Goal: Communication & Community: Answer question/provide support

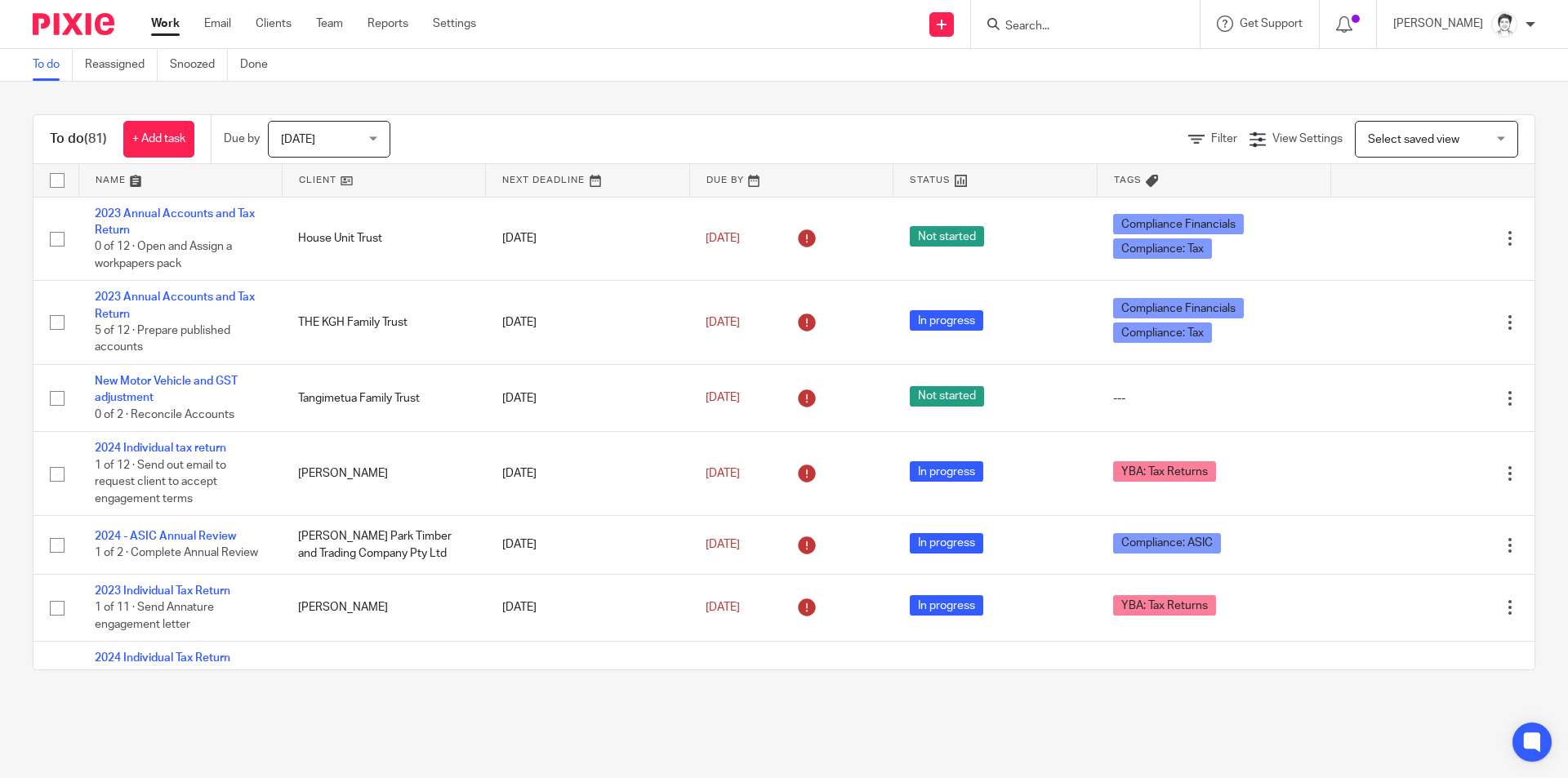
click at [1024, 20] on input "Search" at bounding box center [1077, 27] width 147 height 15
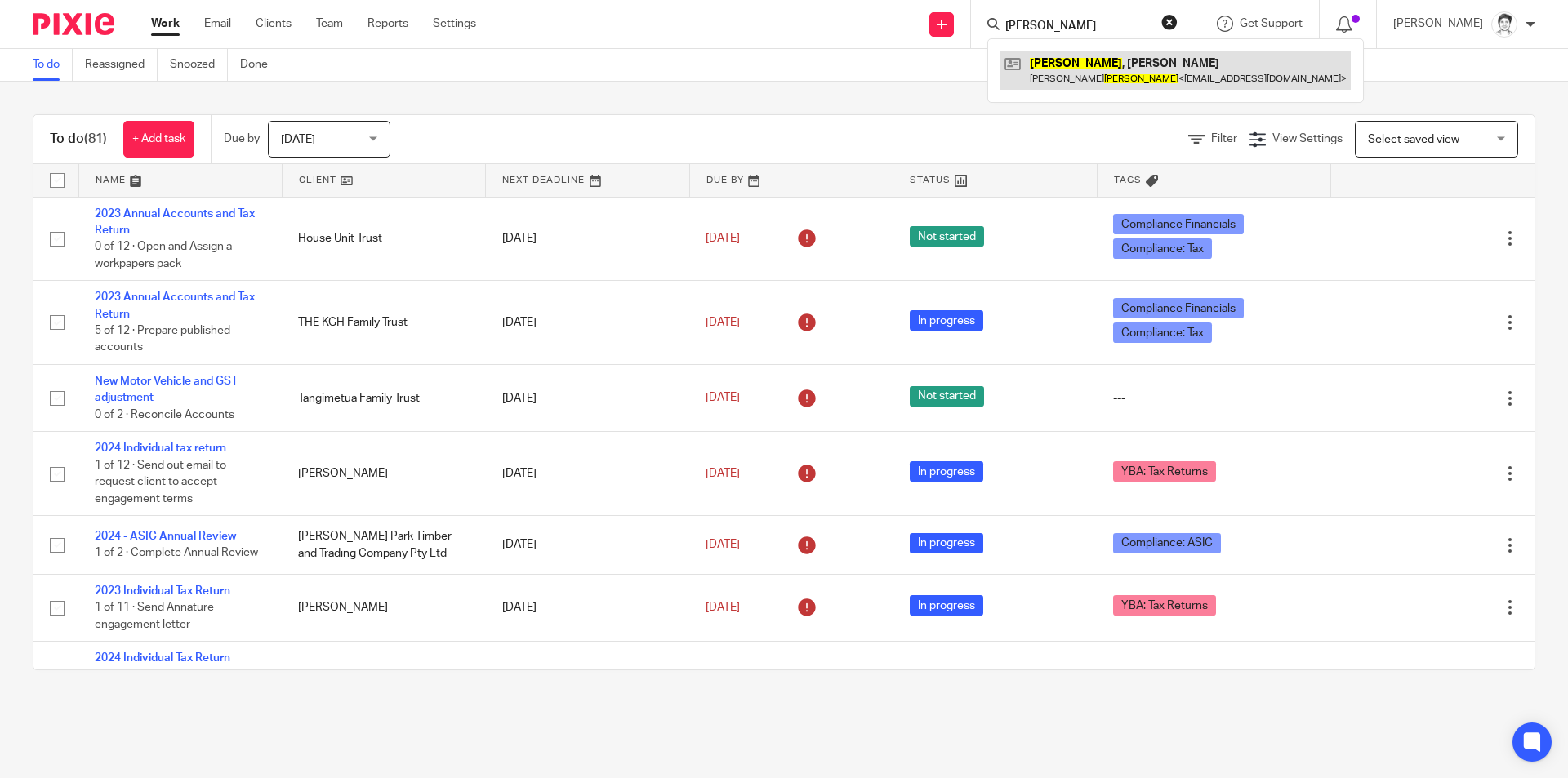
type input "bailey"
click at [1116, 65] on link at bounding box center [1175, 71] width 350 height 38
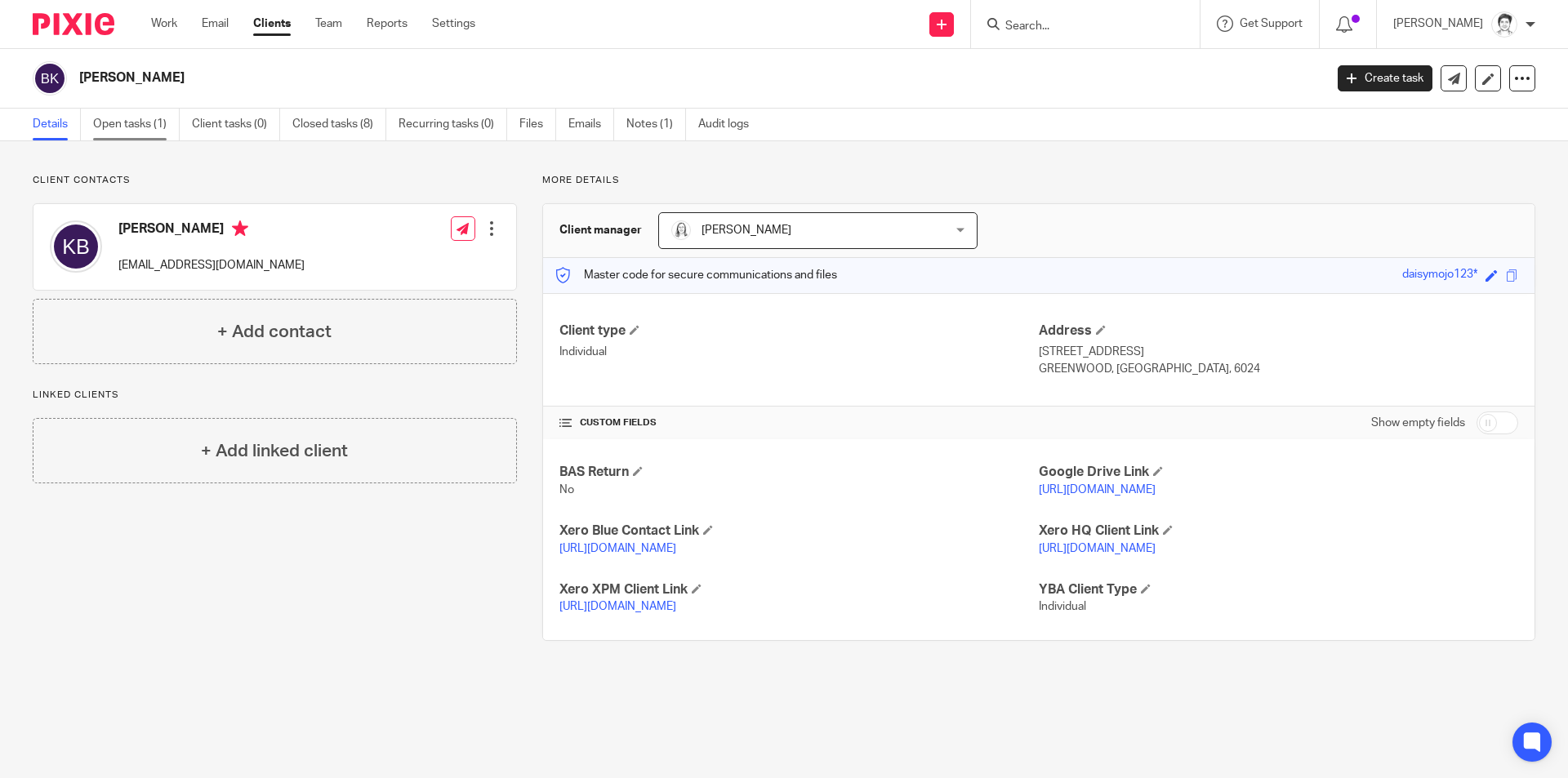
click at [125, 125] on link "Open tasks (1)" at bounding box center [137, 124] width 87 height 32
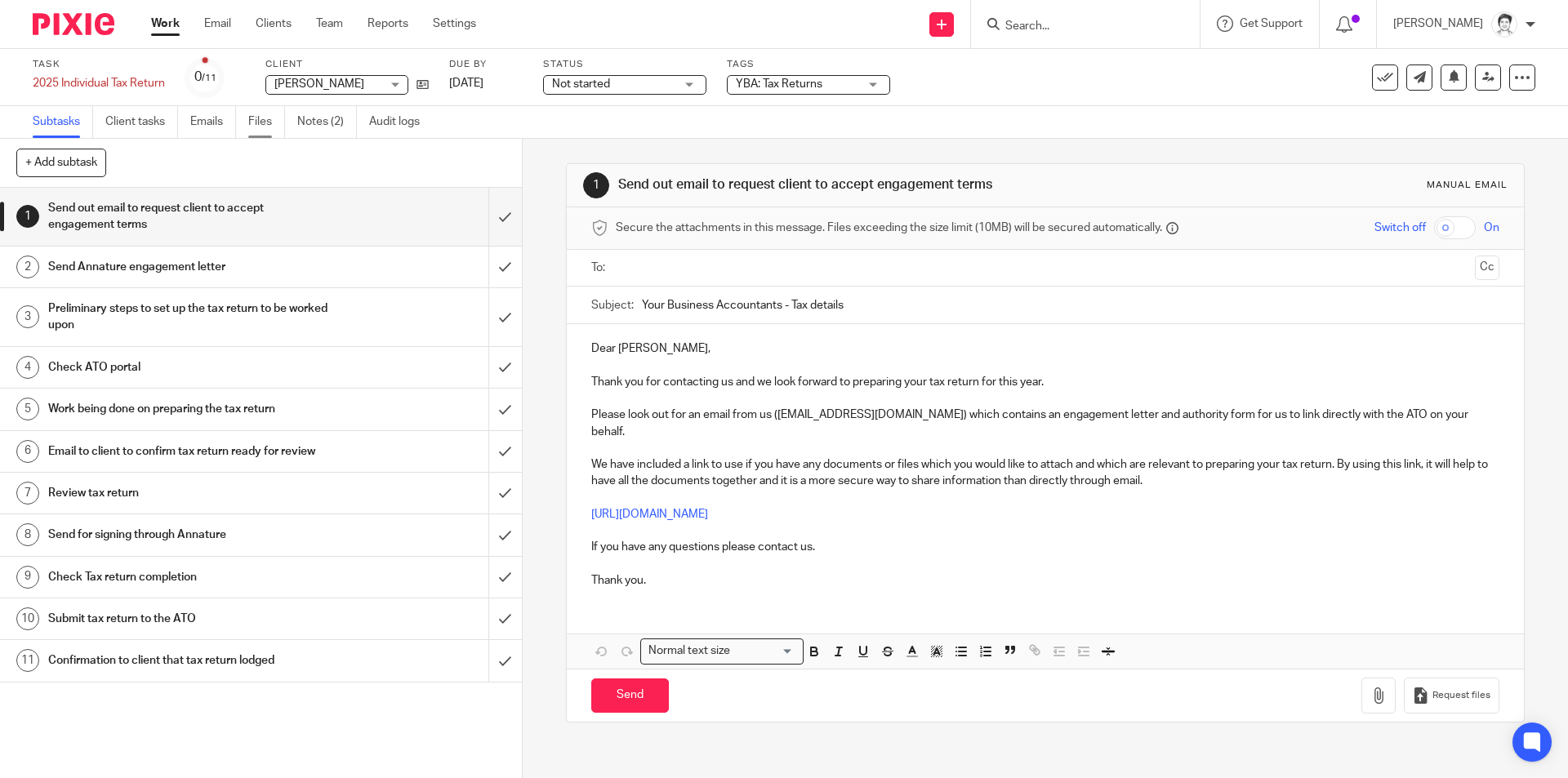
click at [268, 127] on link "Files" at bounding box center [267, 121] width 37 height 32
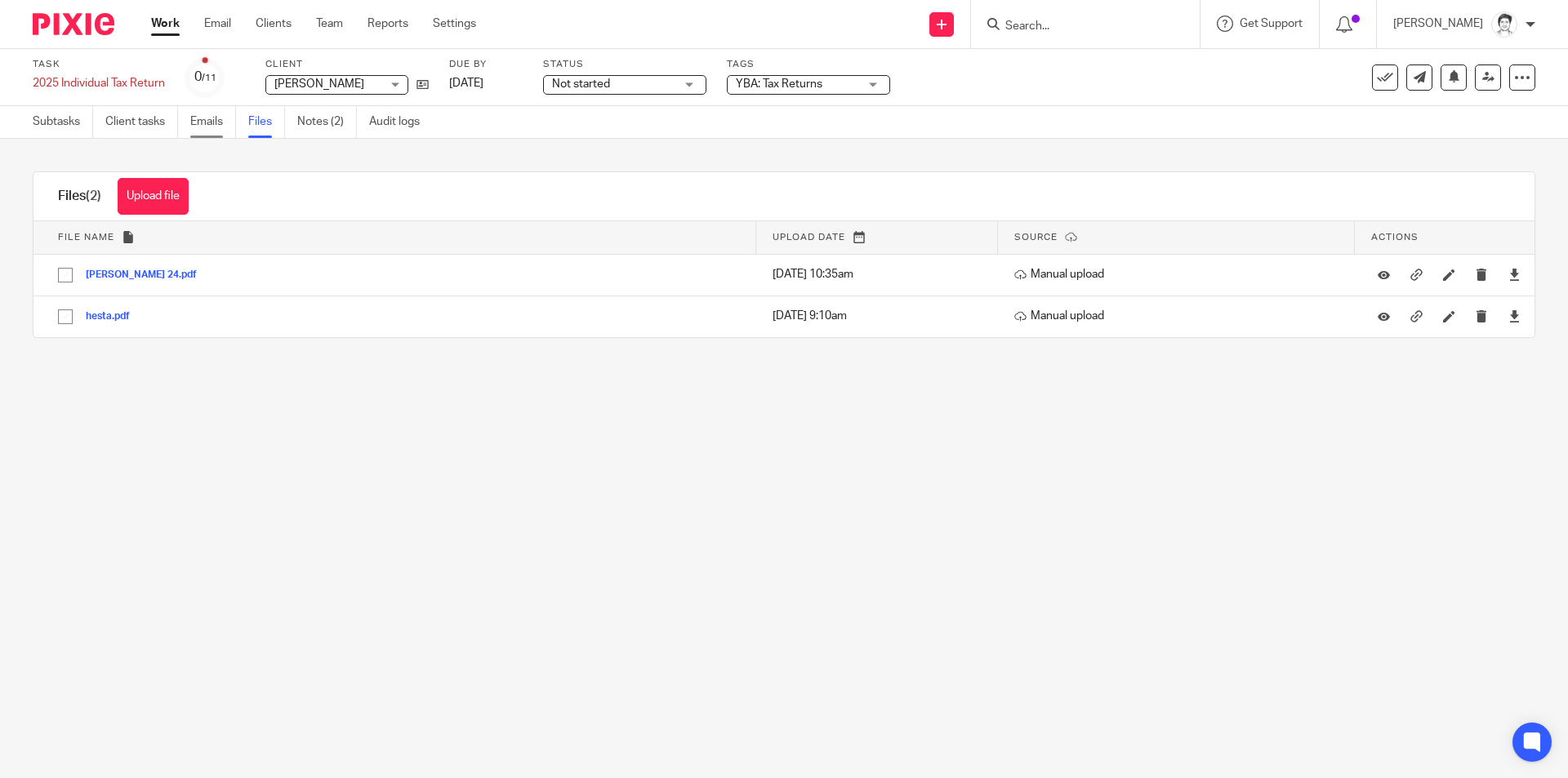
click at [203, 128] on link "Emails" at bounding box center [213, 121] width 46 height 32
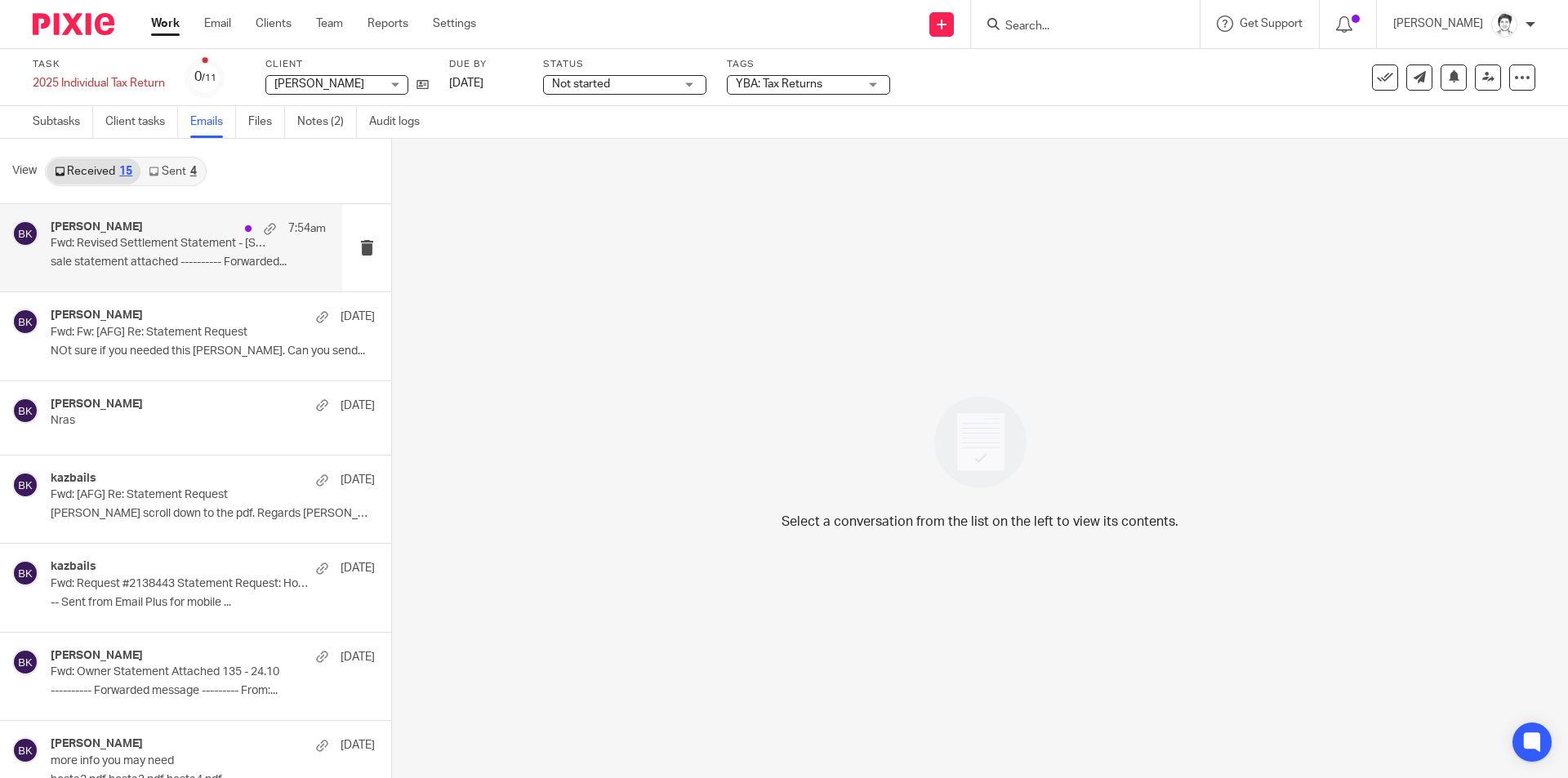
click at [128, 259] on p "sale statement attached ---------- Forwarded..." at bounding box center [189, 262] width 276 height 14
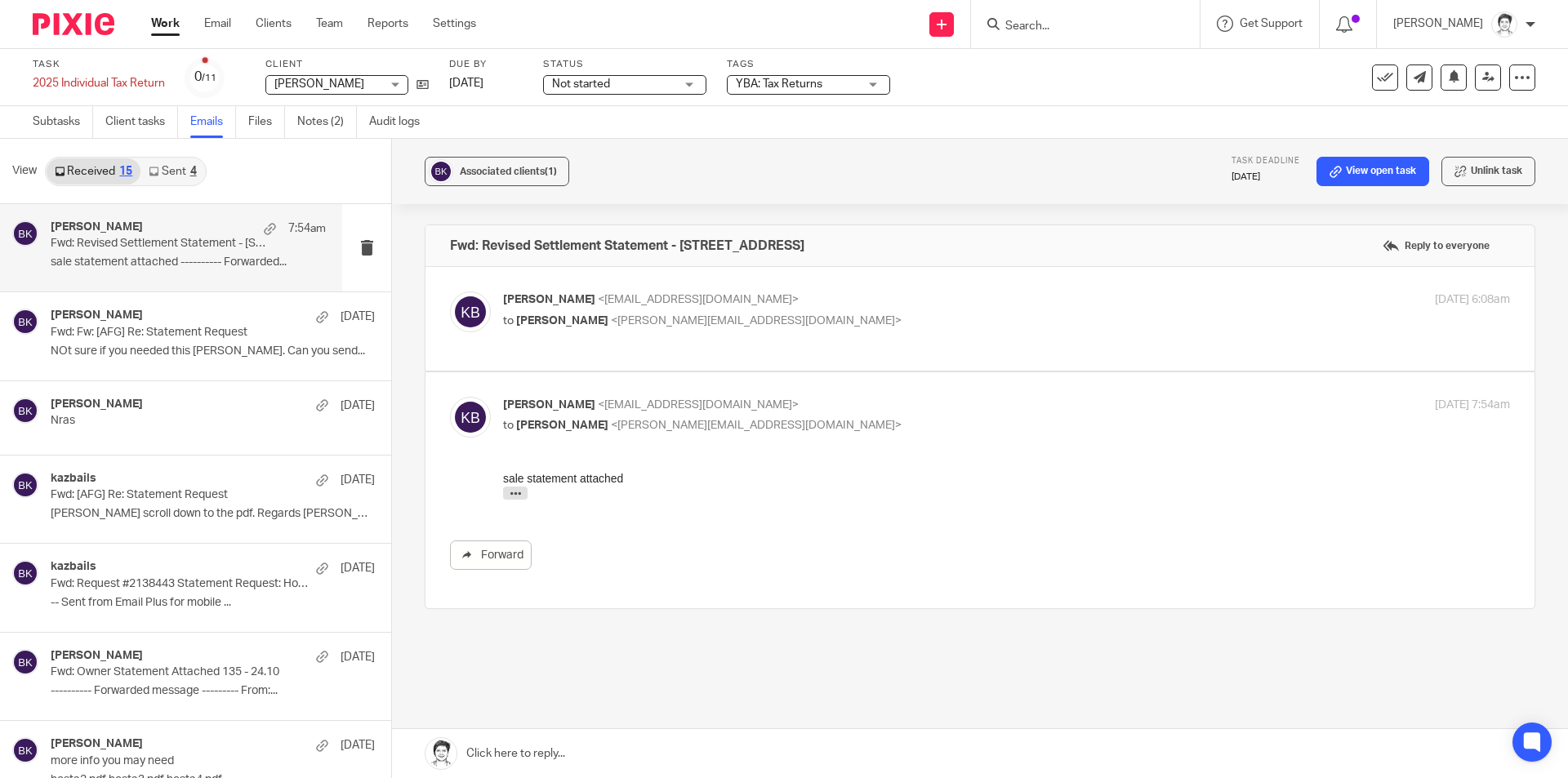
click at [634, 323] on span "<julie@ybaccountants.com.au>" at bounding box center [756, 321] width 290 height 11
checkbox input "true"
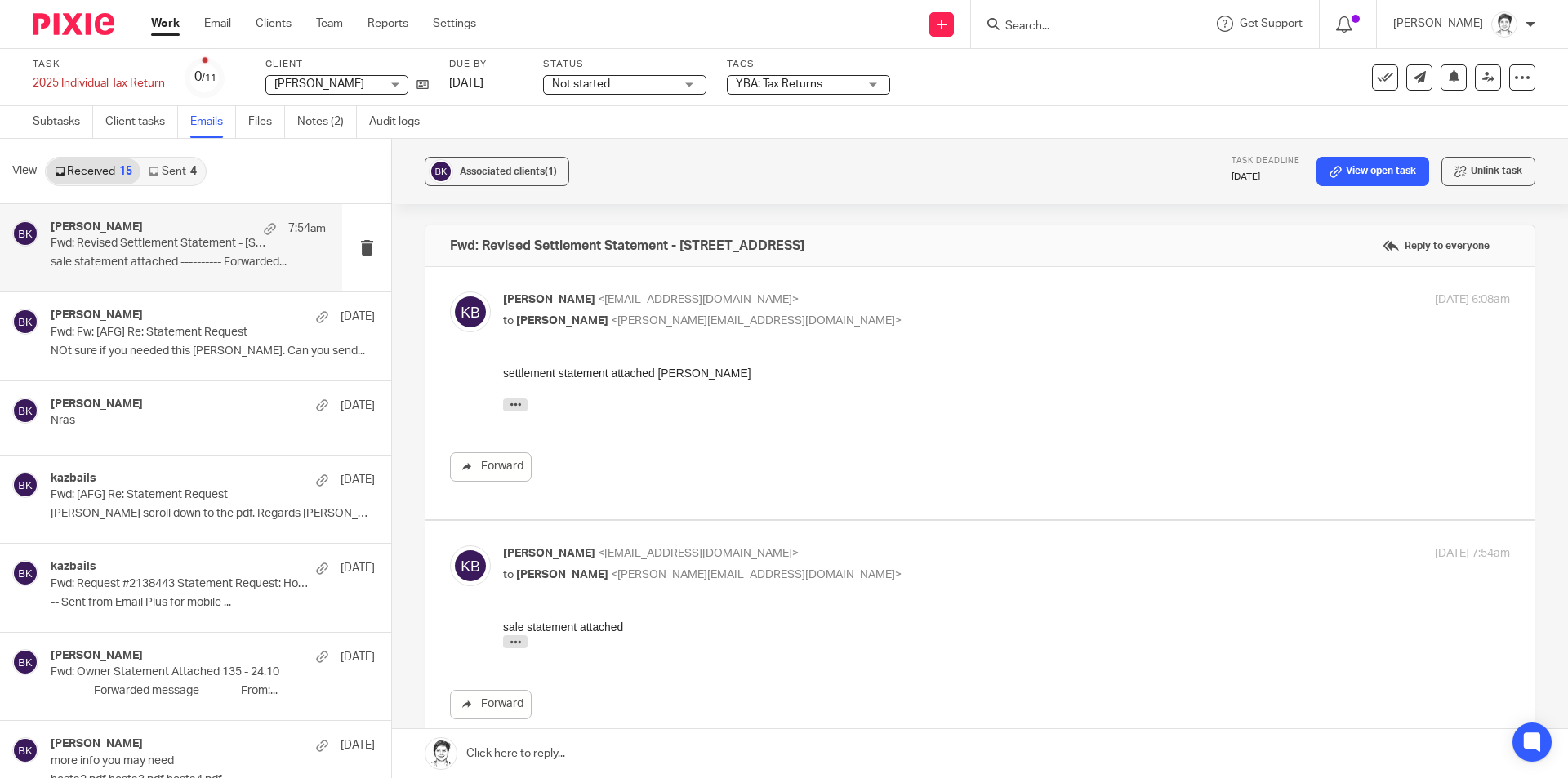
click at [590, 633] on div "sale statement attached ---------- Forwarded message --------- From: Casey Brun…" at bounding box center [1006, 638] width 1007 height 38
drag, startPoint x: 591, startPoint y: 630, endPoint x: 1114, endPoint y: 1220, distance: 788.4
click at [592, 630] on div "sale statement attached ---------- Forwarded message --------- From: Casey Brun…" at bounding box center [1006, 638] width 1007 height 38
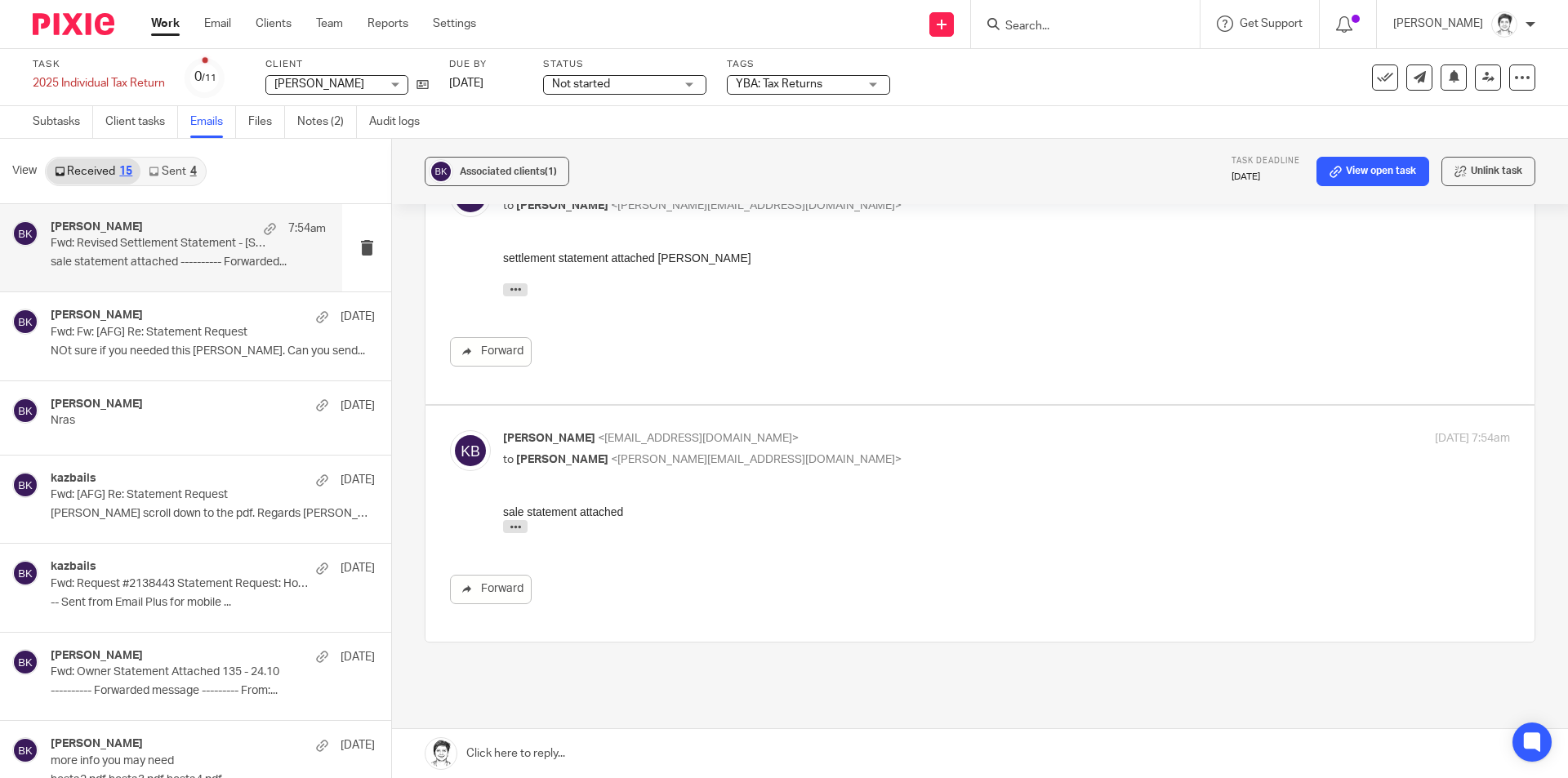
scroll to position [110, 0]
click at [145, 257] on p "sale statement attached ---------- Forwarded..." at bounding box center [189, 262] width 276 height 14
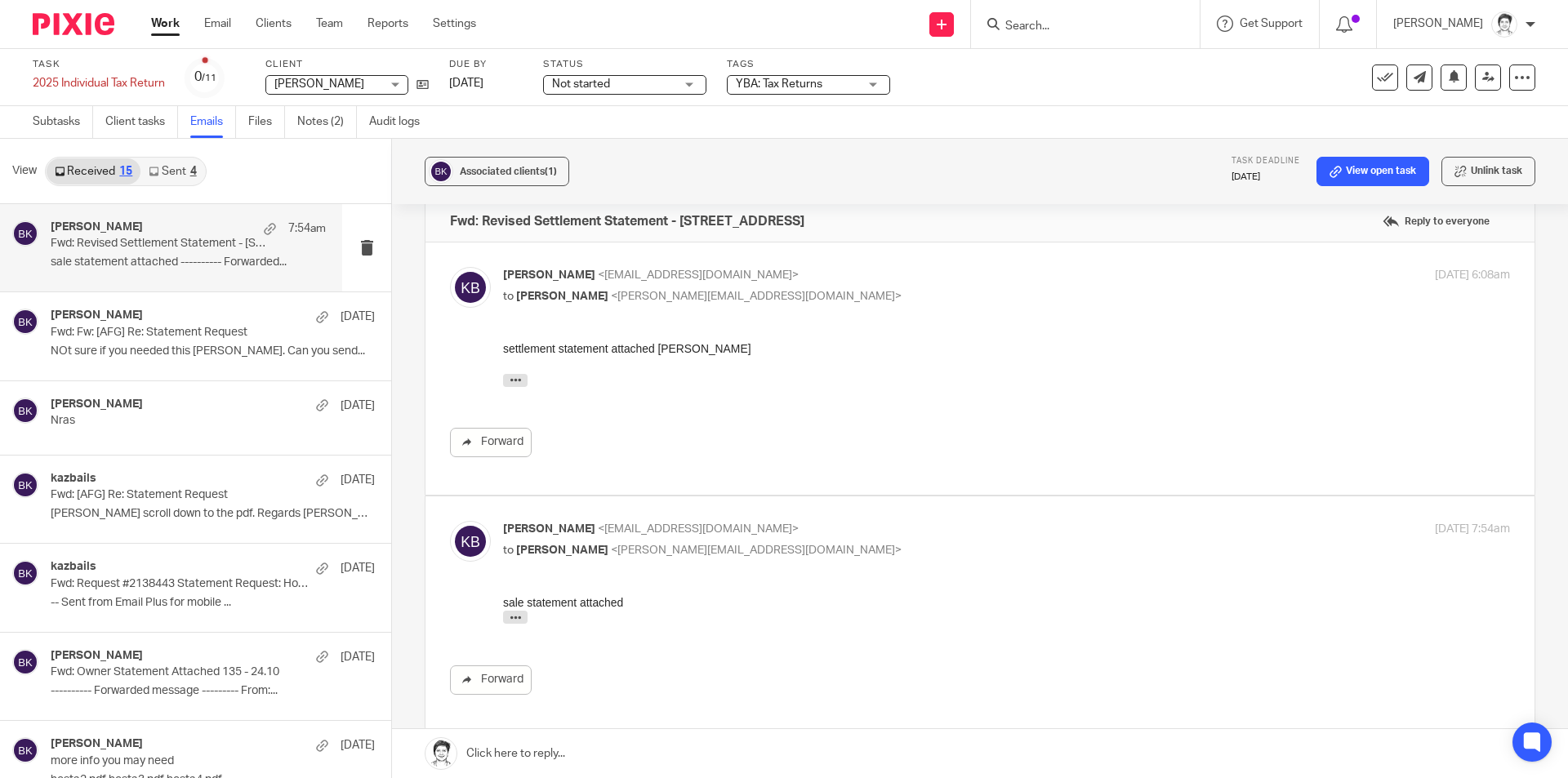
scroll to position [0, 0]
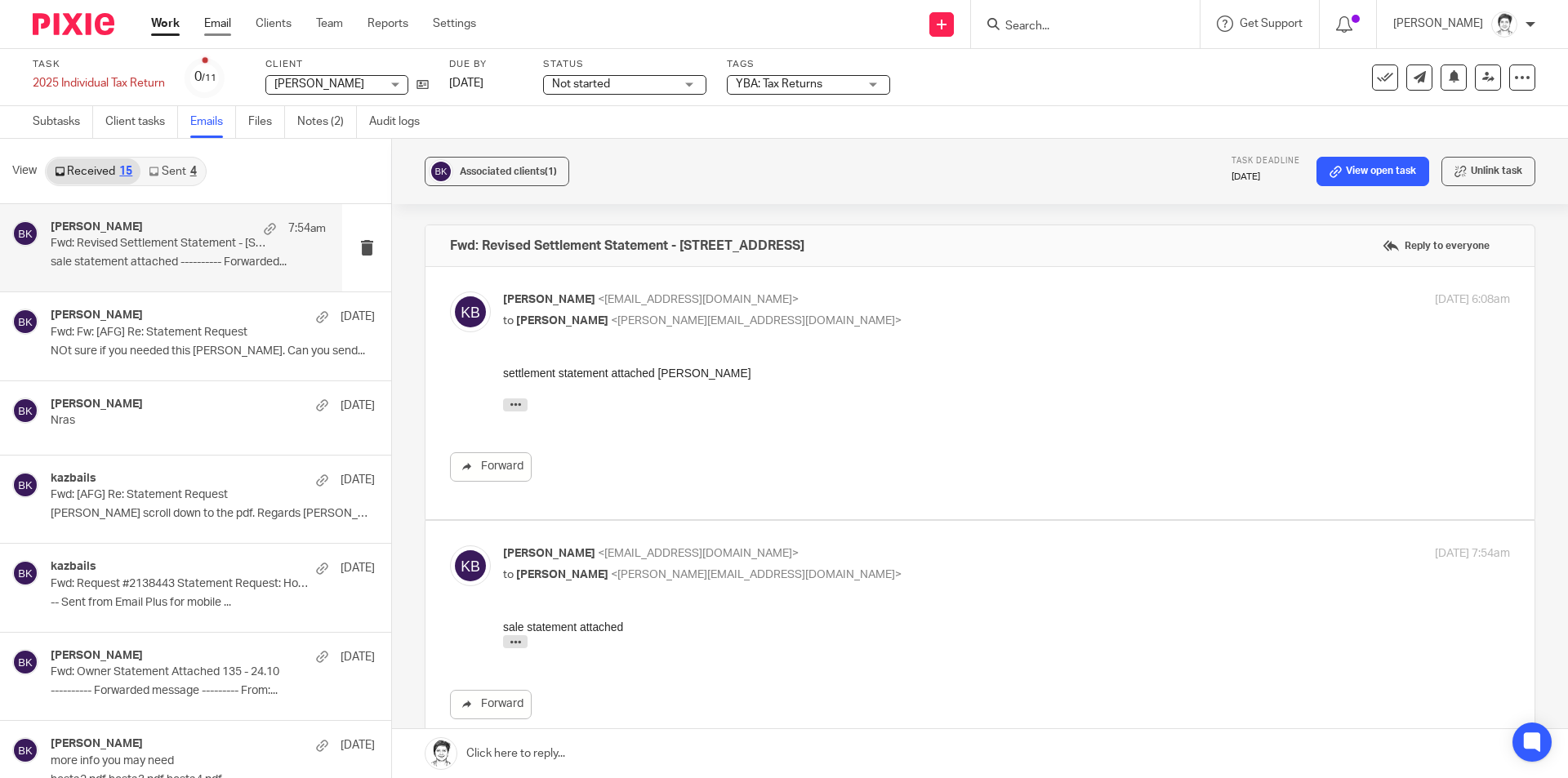
click at [217, 25] on link "Email" at bounding box center [217, 24] width 27 height 16
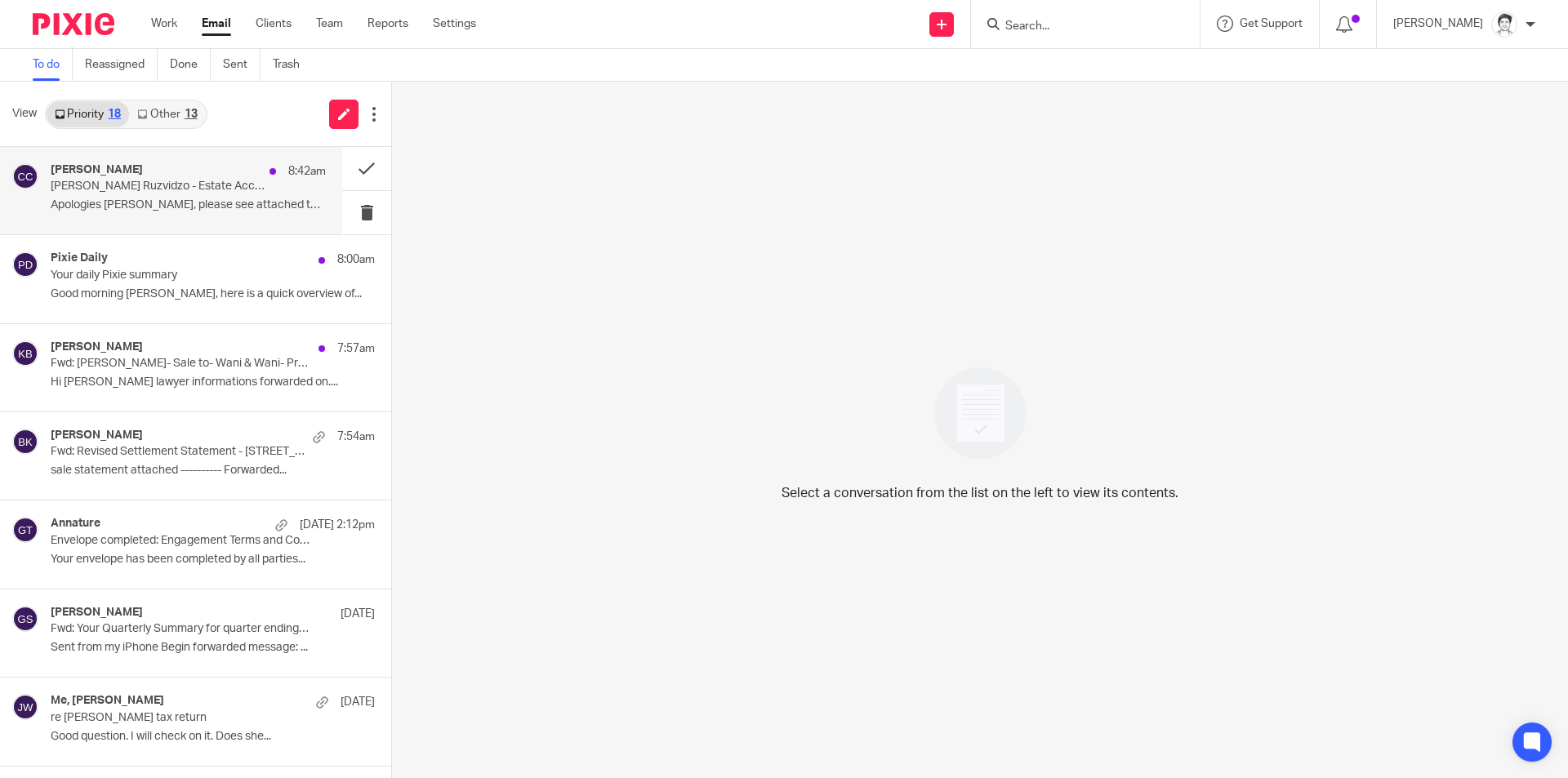
click at [143, 202] on p "Apologies Kim, please see attached this time. ..." at bounding box center [189, 205] width 276 height 14
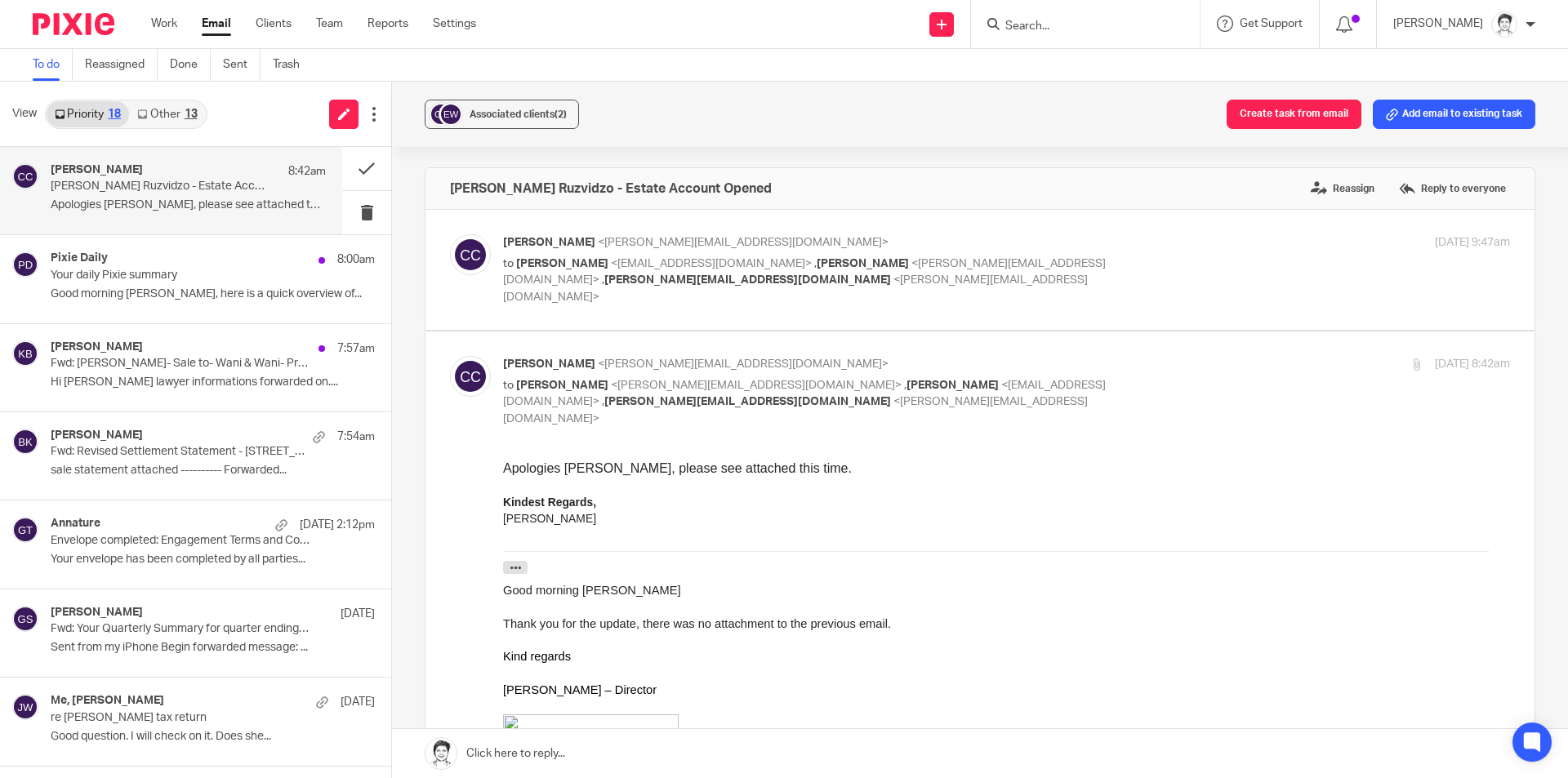
click at [659, 280] on span "<julie@ybaccountants.com.au>" at bounding box center [795, 289] width 585 height 29
checkbox input "true"
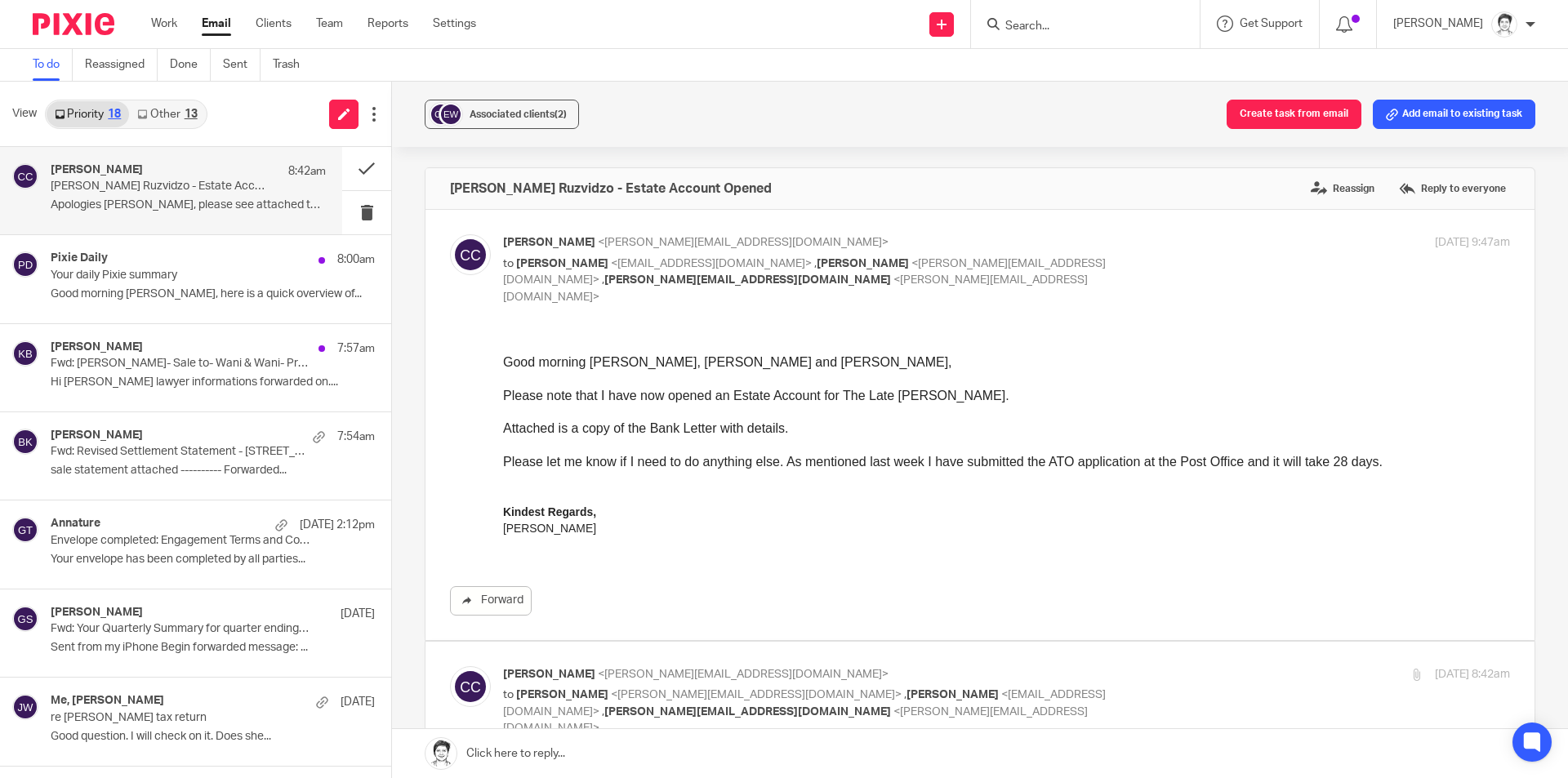
click at [207, 198] on div "Catherine Cooper 8:42am Walter Nhamburo Ruzvidzo - Estate Account Opened Apolog…" at bounding box center [189, 190] width 276 height 55
click at [1438, 129] on div "Associated clients (2) Create task from email Add email to existing task" at bounding box center [980, 115] width 1176 height 66
click at [1431, 116] on button "Add email to existing task" at bounding box center [1454, 114] width 162 height 30
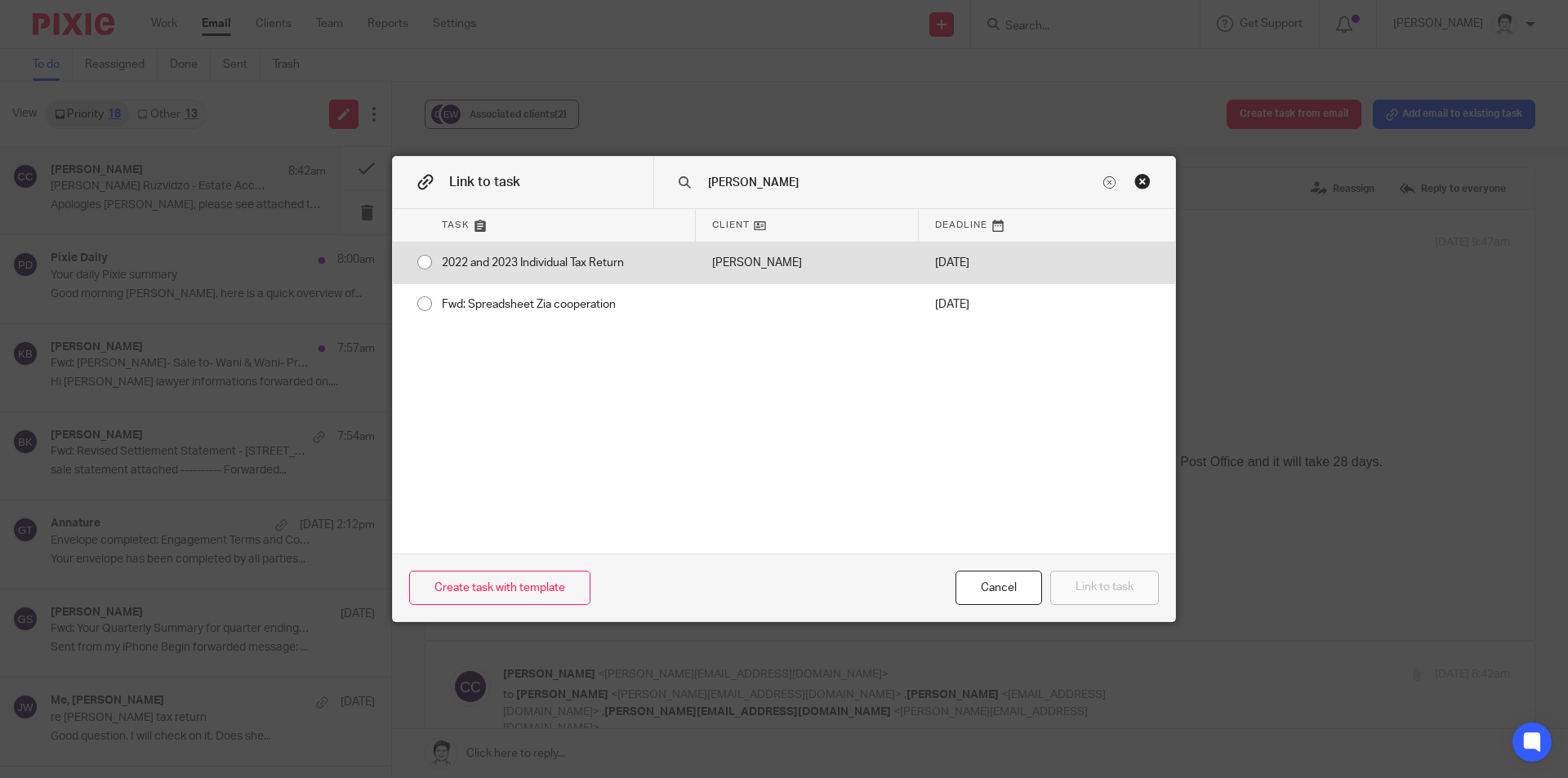
type input "cooper"
click at [637, 266] on div "2022 and 2023 Individual Tax Return" at bounding box center [561, 263] width 271 height 41
radio input "true"
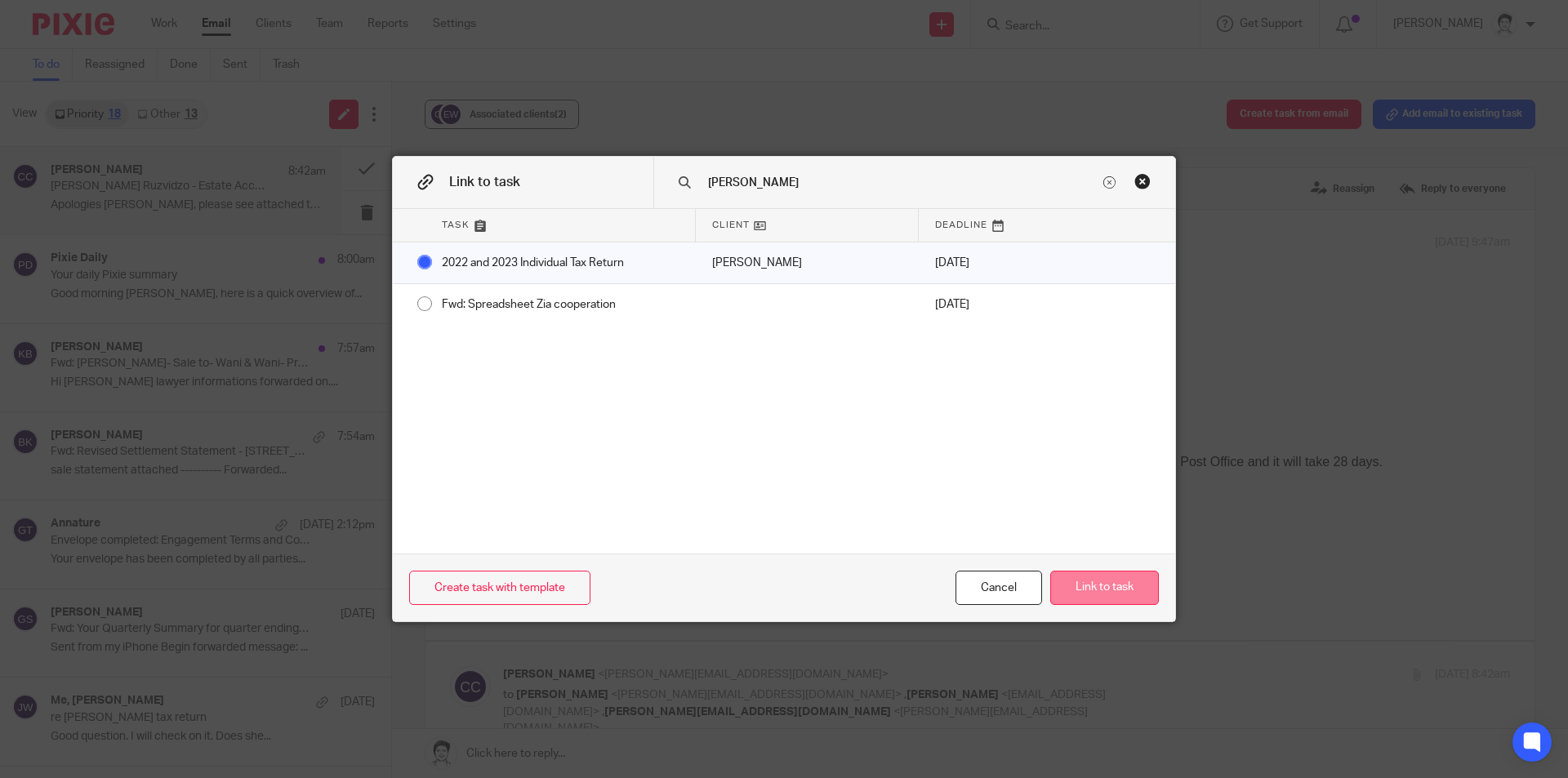
click at [1095, 591] on button "Link to task" at bounding box center [1104, 588] width 108 height 35
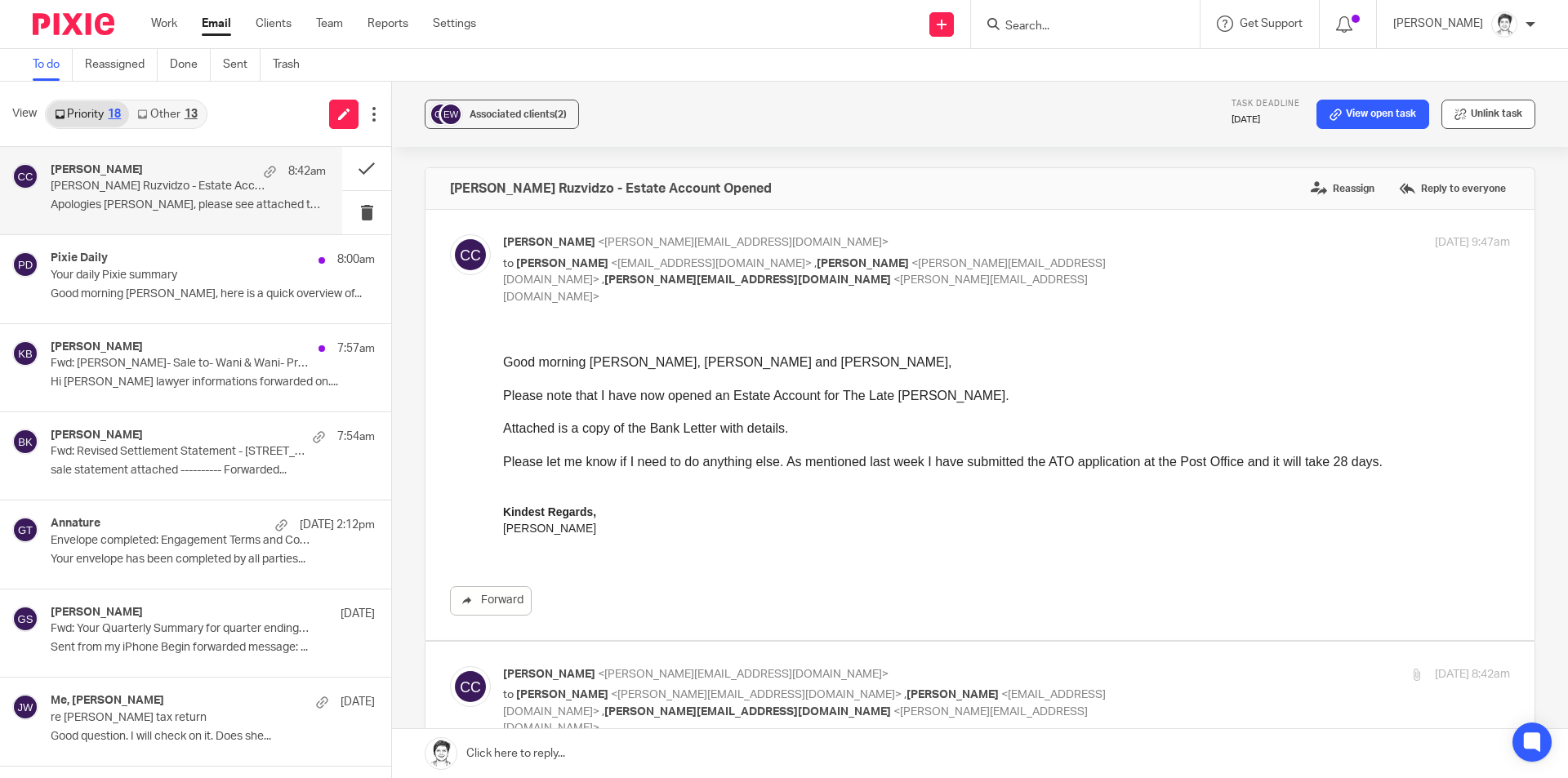
click at [1482, 115] on button "Unlink task" at bounding box center [1488, 114] width 93 height 30
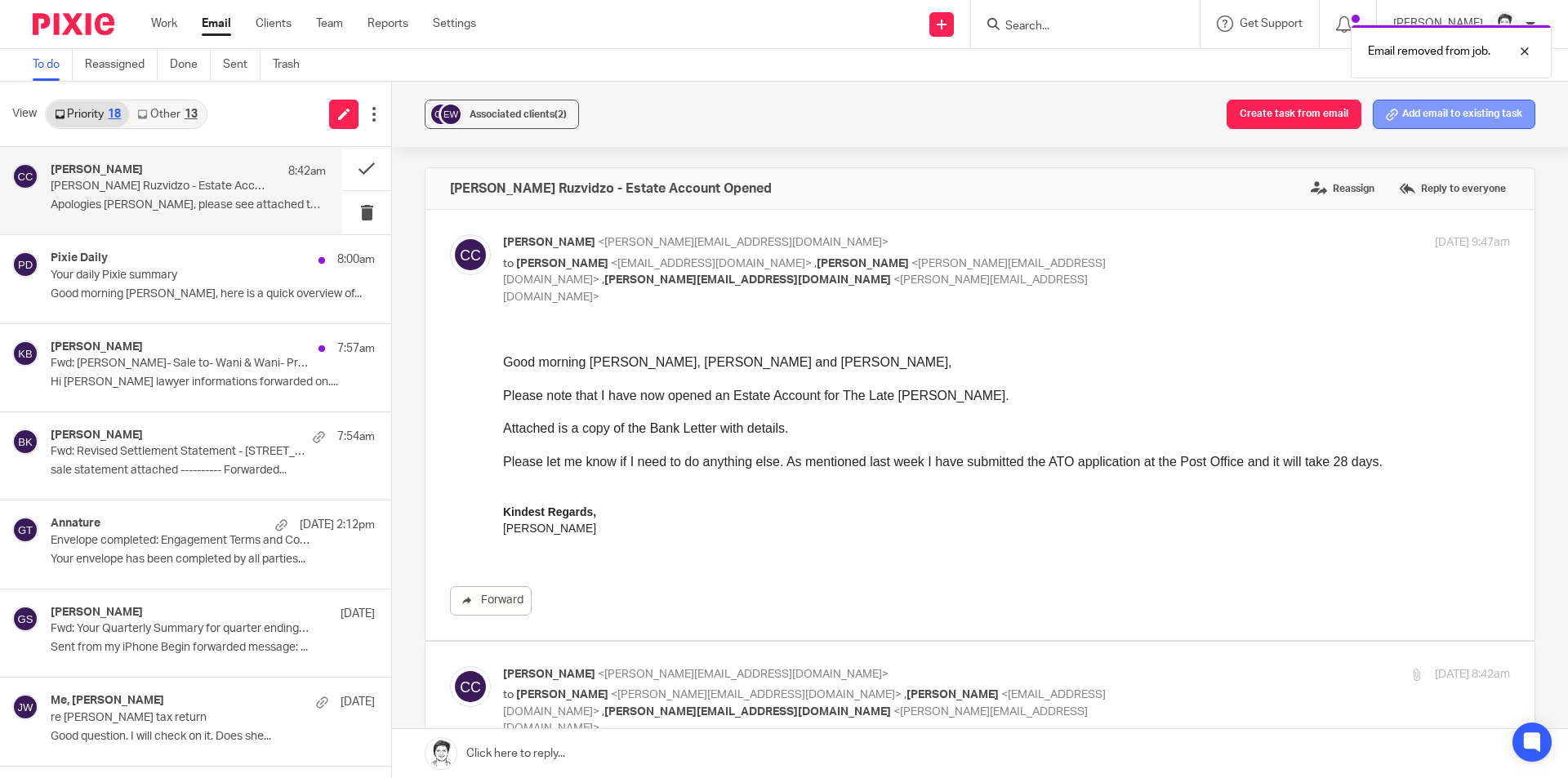
click at [1443, 121] on button "Add email to existing task" at bounding box center [1454, 114] width 162 height 30
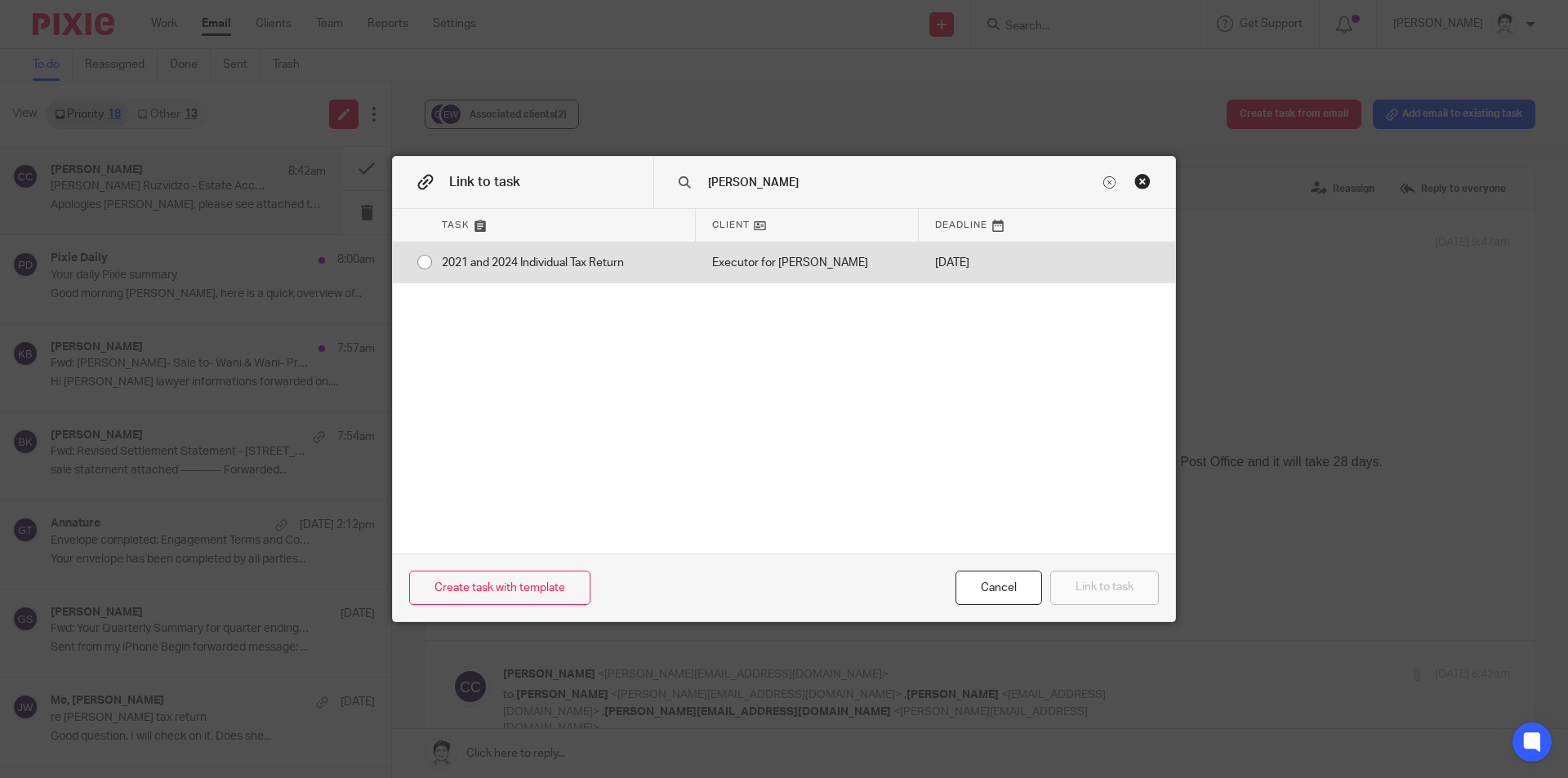
type input "walter"
click at [633, 262] on div "2021 and 2024 Individual Tax Return" at bounding box center [561, 263] width 271 height 41
radio input "true"
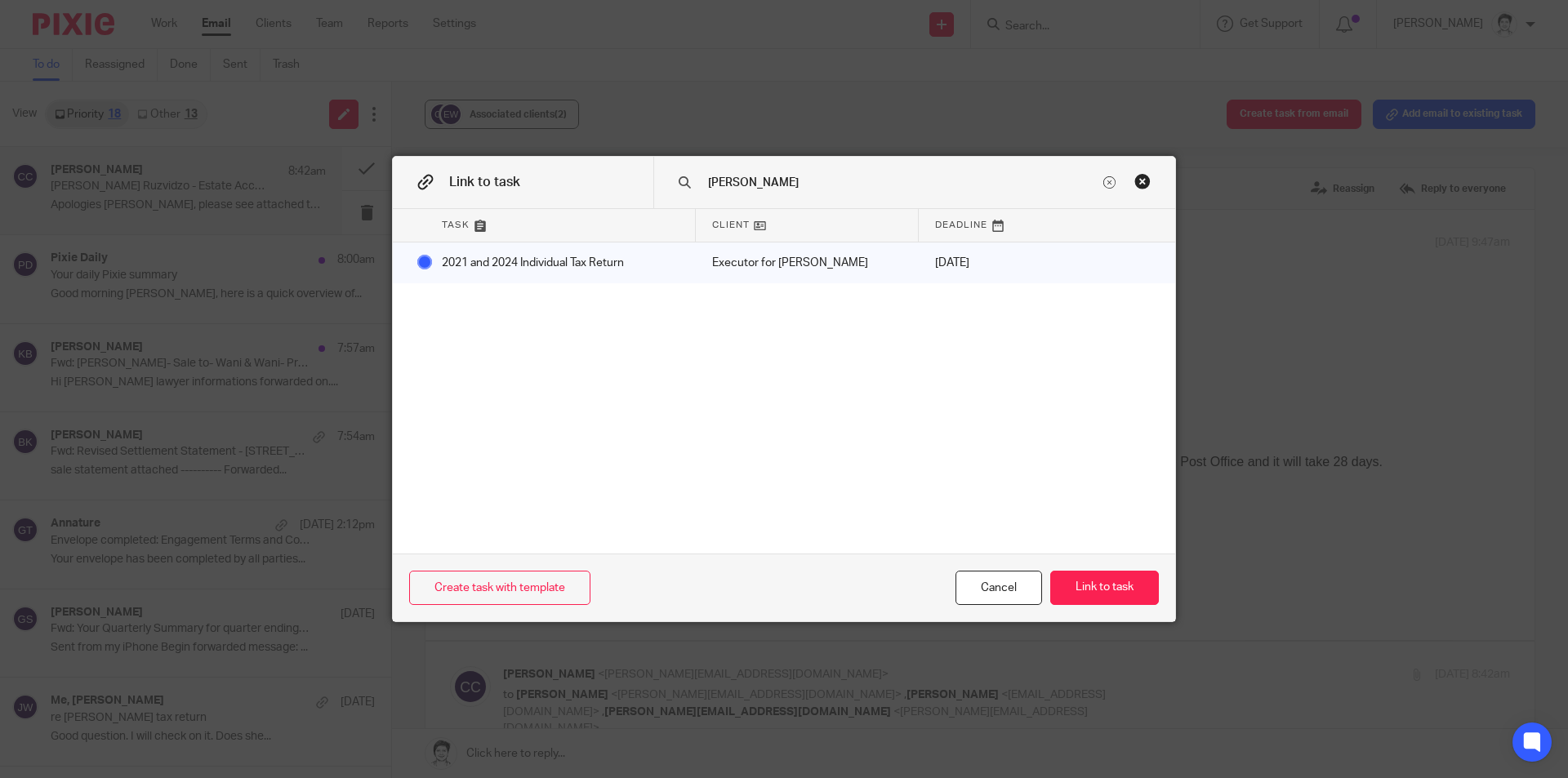
drag, startPoint x: 1125, startPoint y: 598, endPoint x: 1186, endPoint y: 555, distance: 74.6
click at [1126, 598] on button "Link to task" at bounding box center [1104, 588] width 108 height 35
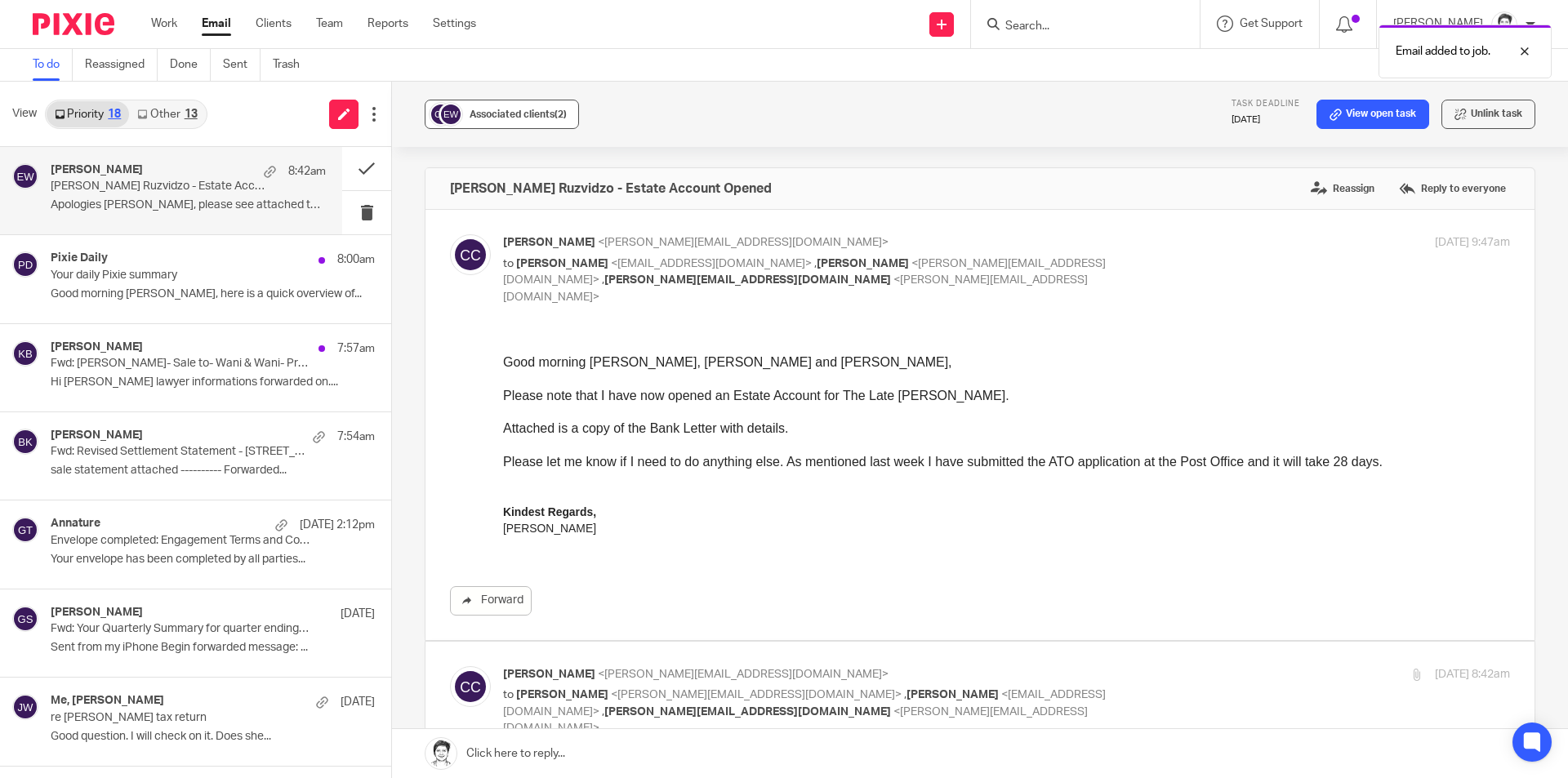
click at [439, 121] on img at bounding box center [451, 114] width 25 height 25
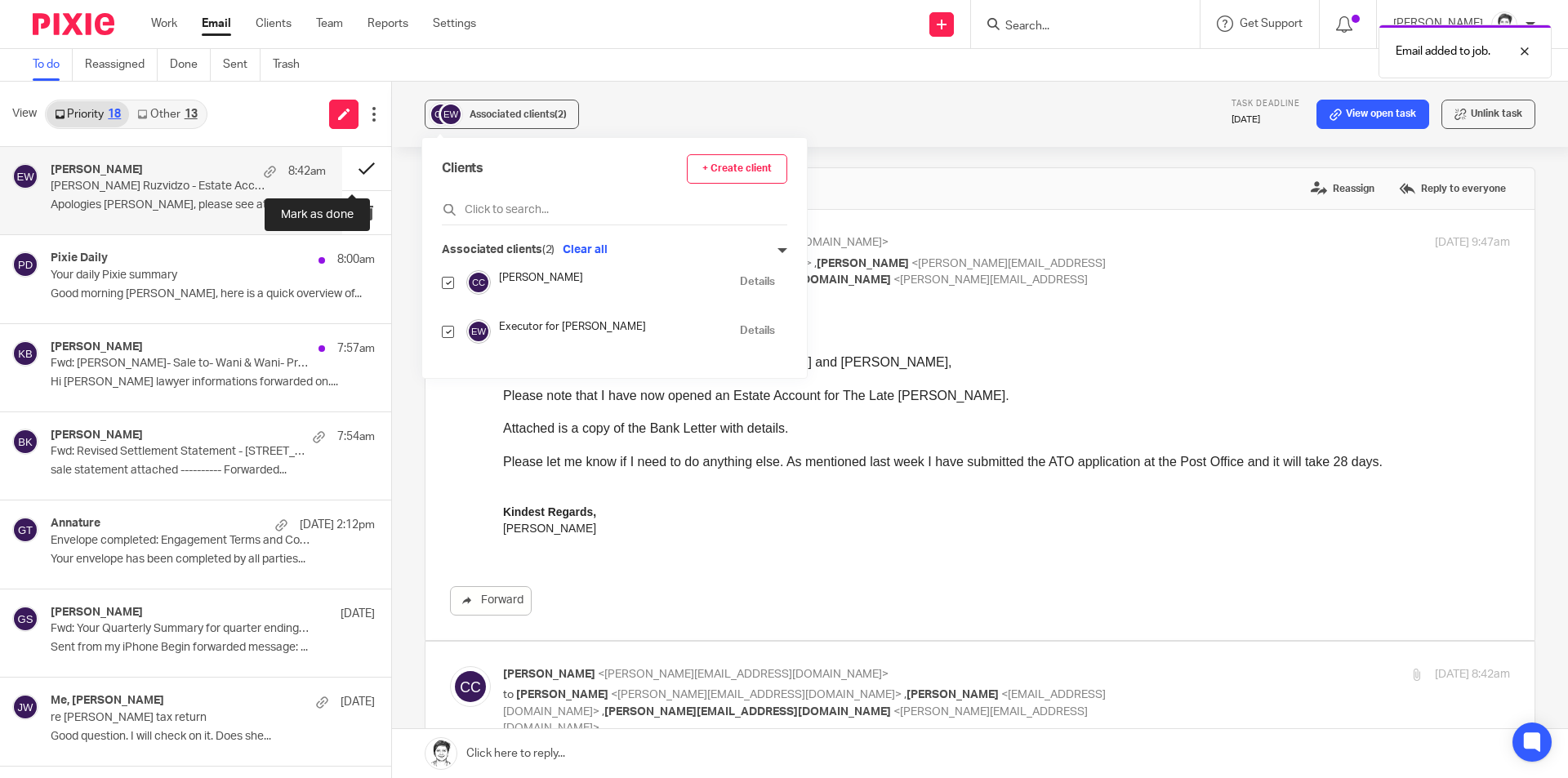
click at [344, 172] on button at bounding box center [367, 168] width 49 height 43
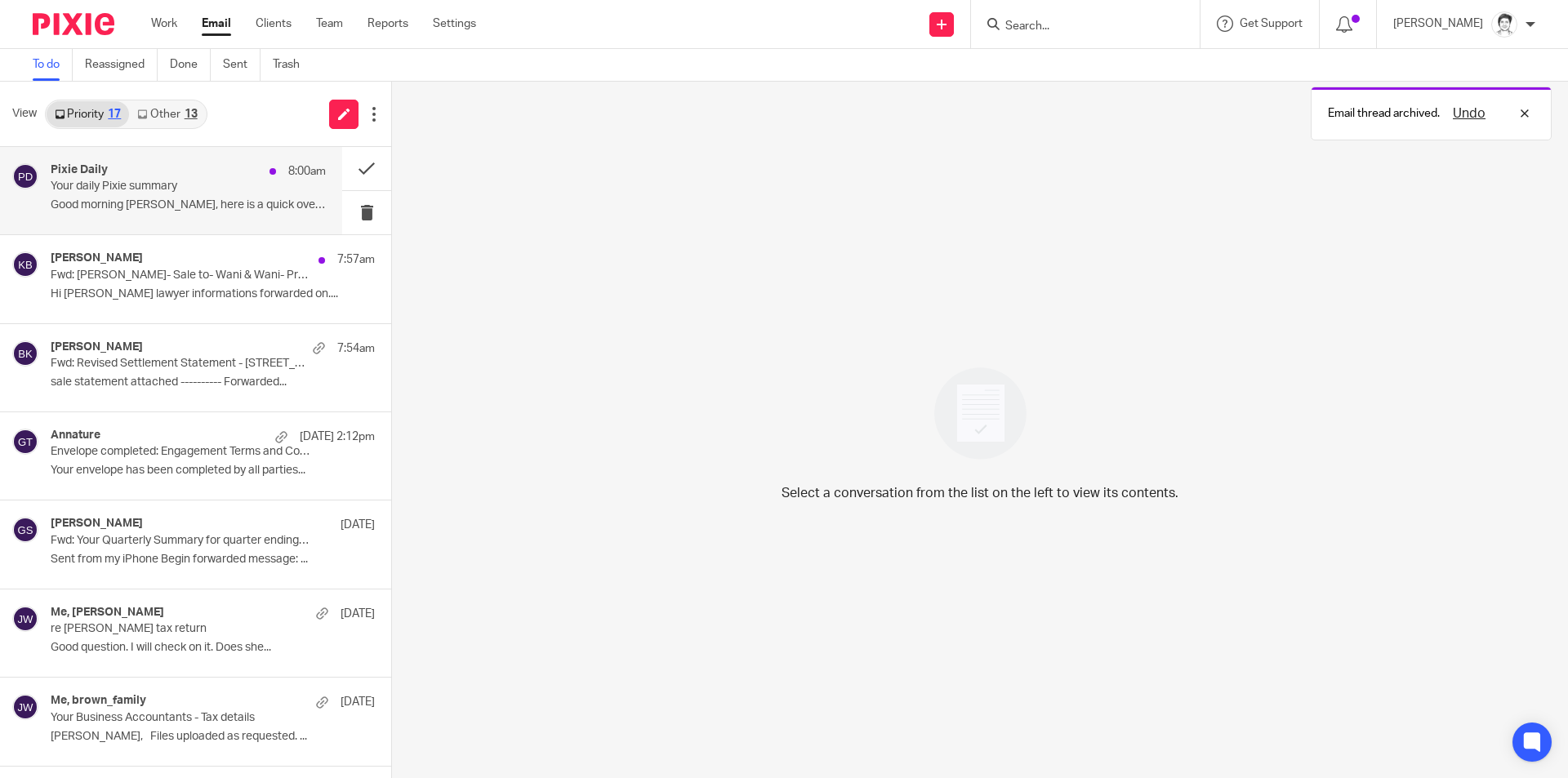
click at [73, 198] on div "Pixie Daily 8:00am Your daily Pixie summary Good morning Julie, here is a quick…" at bounding box center [189, 190] width 276 height 55
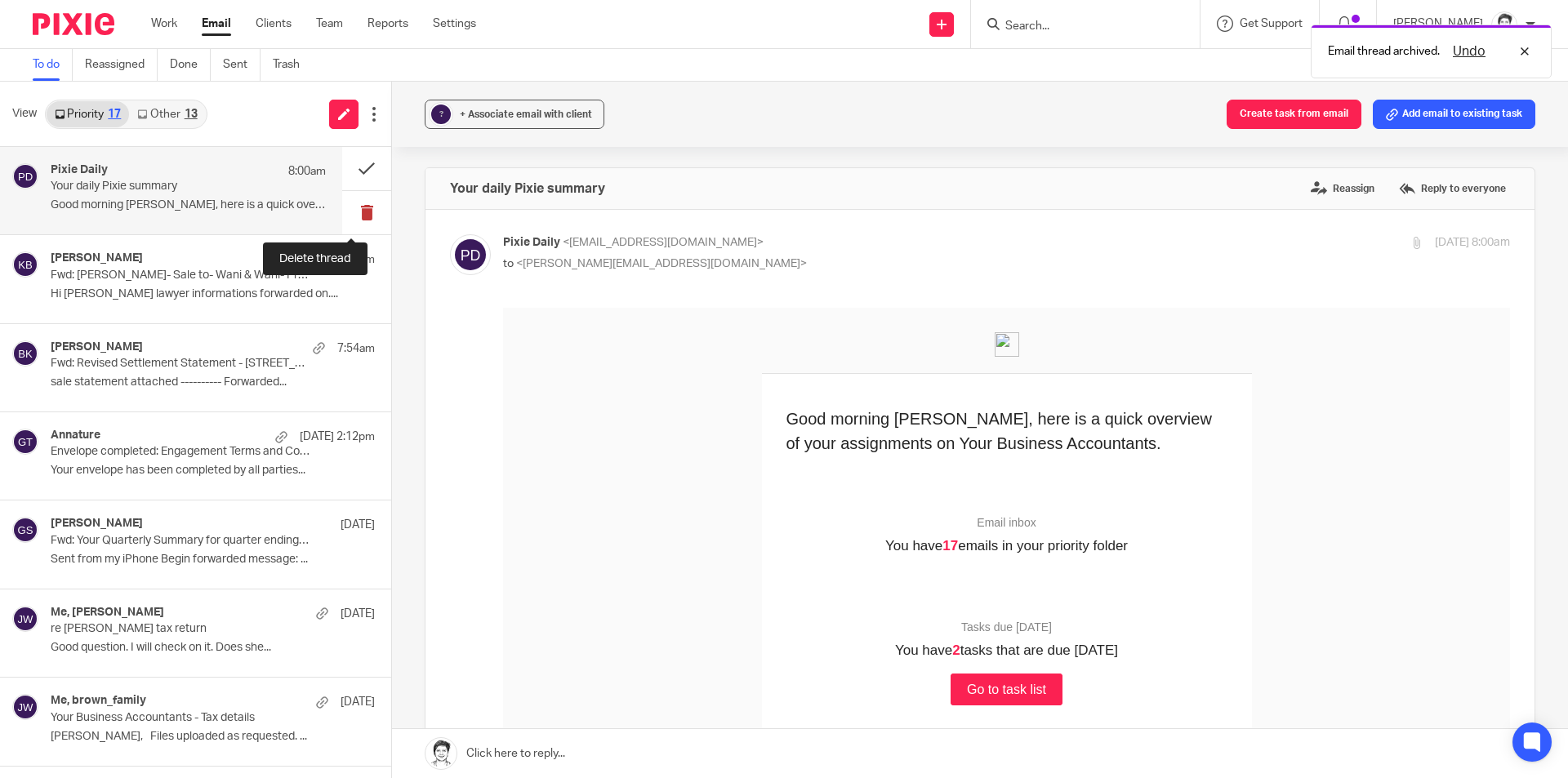
click at [347, 215] on button at bounding box center [367, 212] width 49 height 43
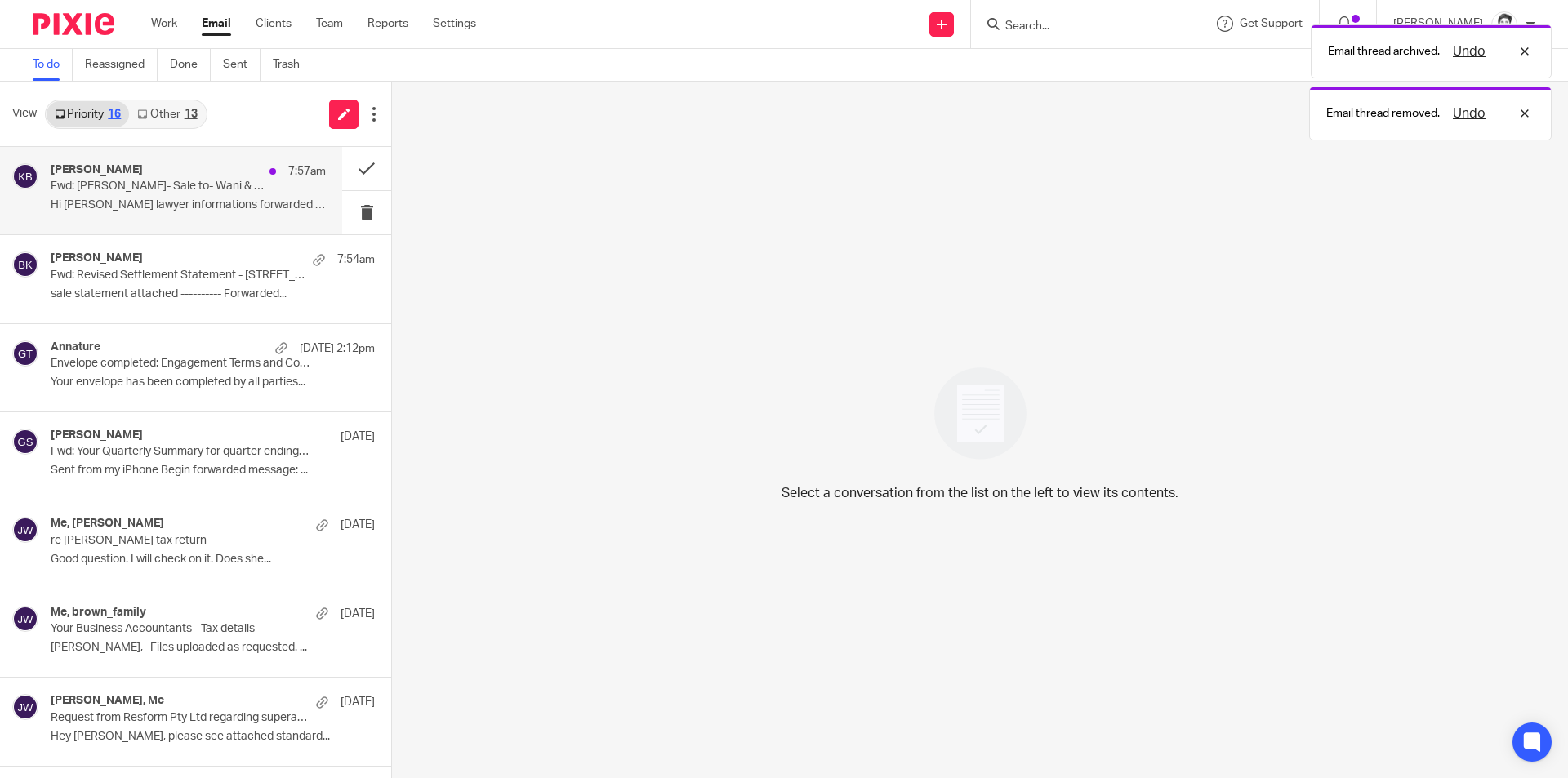
click at [93, 199] on p "Hi Julie lawyer informations forwarded on...." at bounding box center [189, 205] width 276 height 14
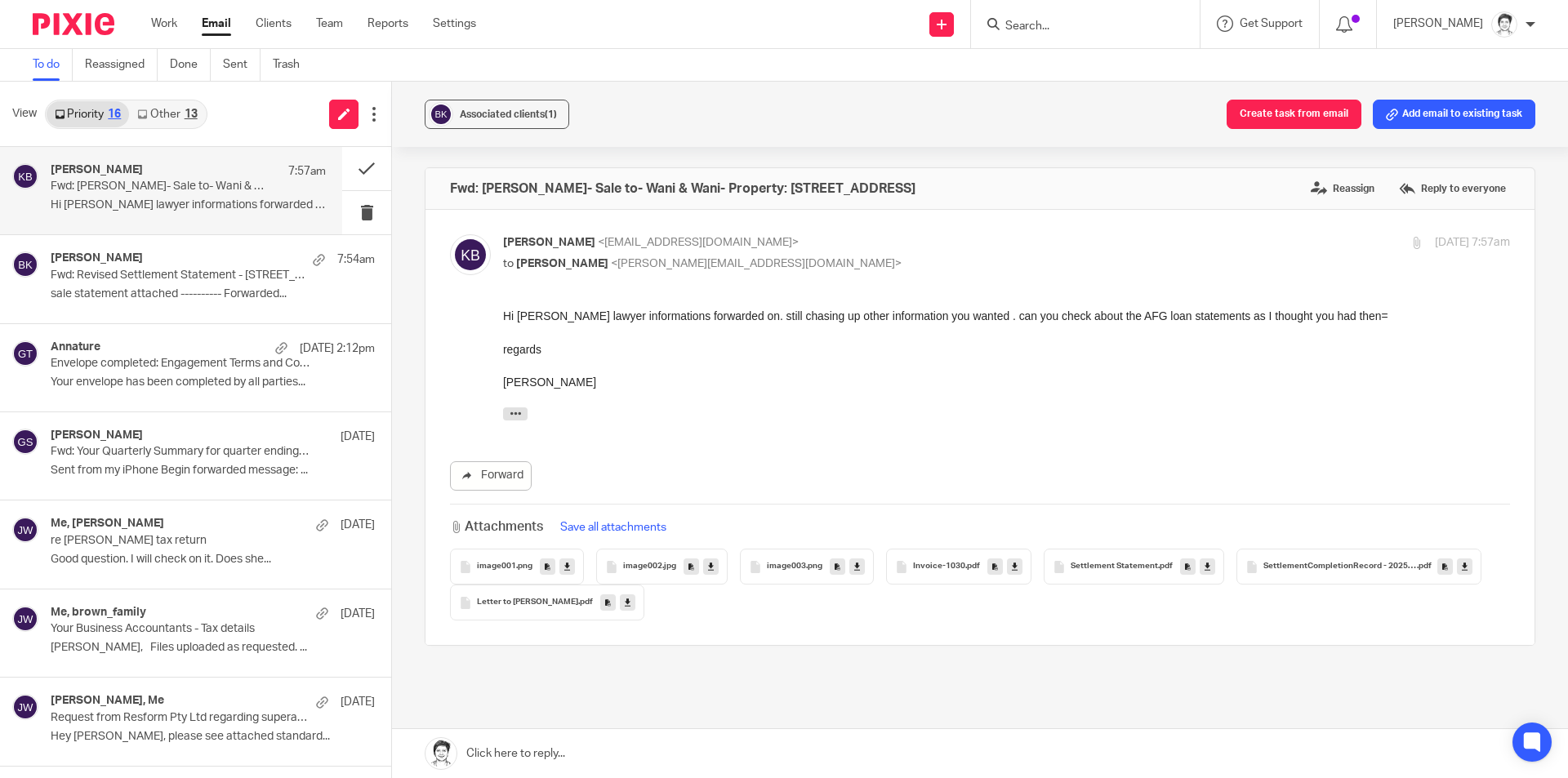
click at [992, 568] on icon at bounding box center [995, 566] width 6 height 12
click at [1185, 571] on icon at bounding box center [1187, 566] width 6 height 12
click at [1442, 573] on icon at bounding box center [1444, 566] width 6 height 12
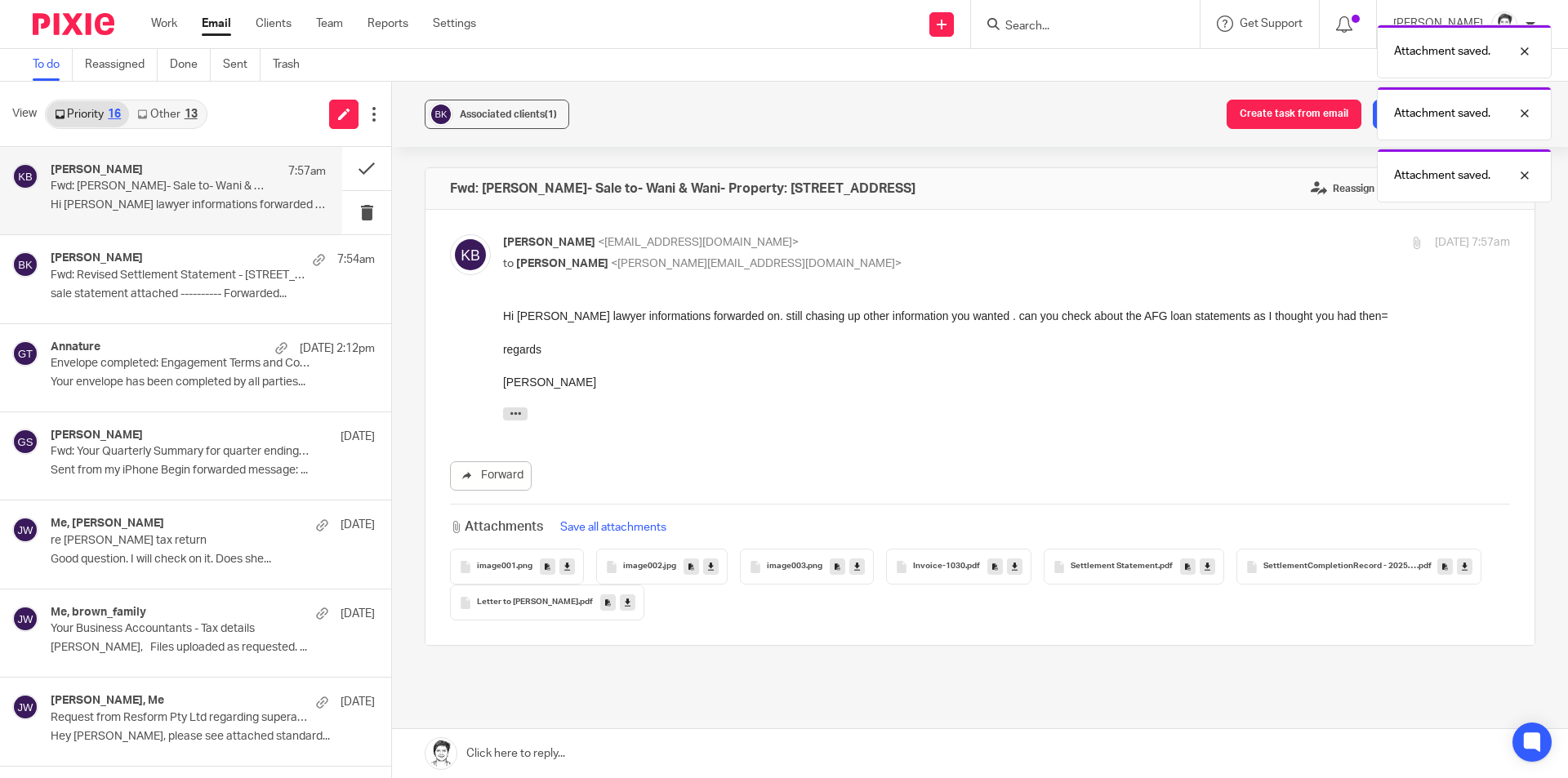
click at [616, 603] on link at bounding box center [608, 603] width 16 height 16
click at [1411, 119] on button "Add email to existing task" at bounding box center [1454, 114] width 162 height 30
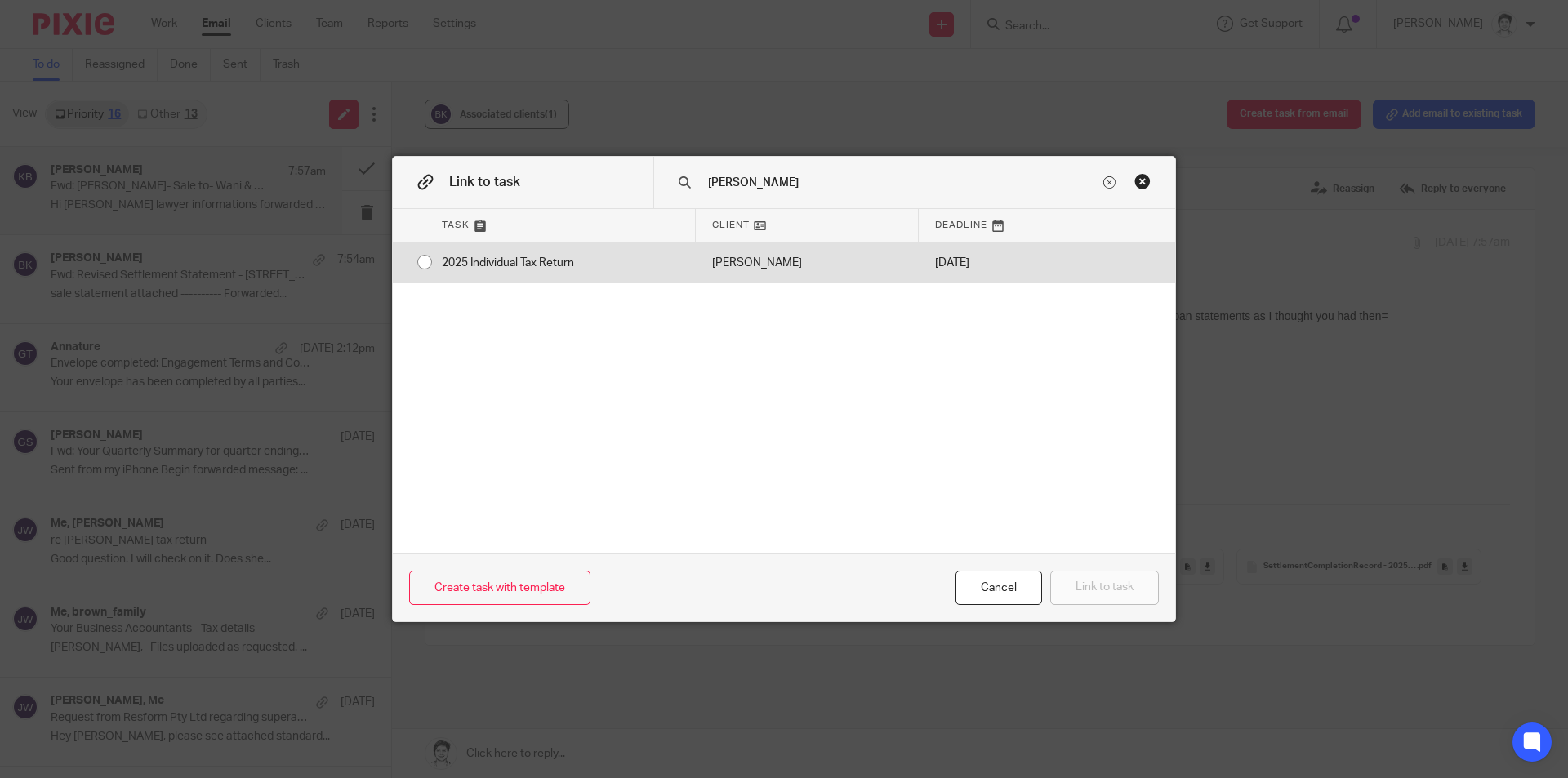
type input "bailey"
click at [517, 266] on div "2025 Individual Tax Return" at bounding box center [561, 263] width 271 height 41
radio input "true"
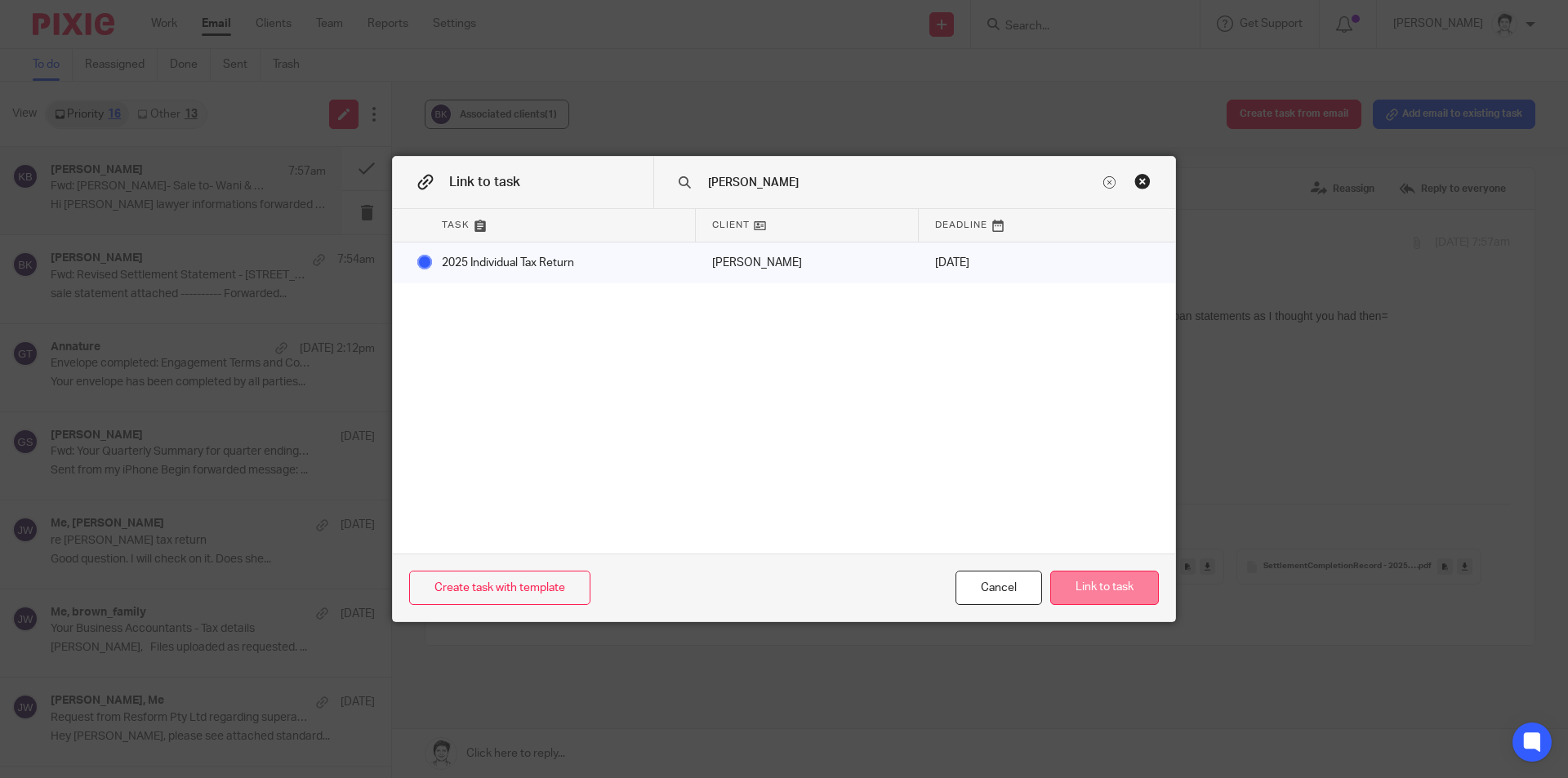
click at [1073, 585] on button "Link to task" at bounding box center [1104, 588] width 108 height 35
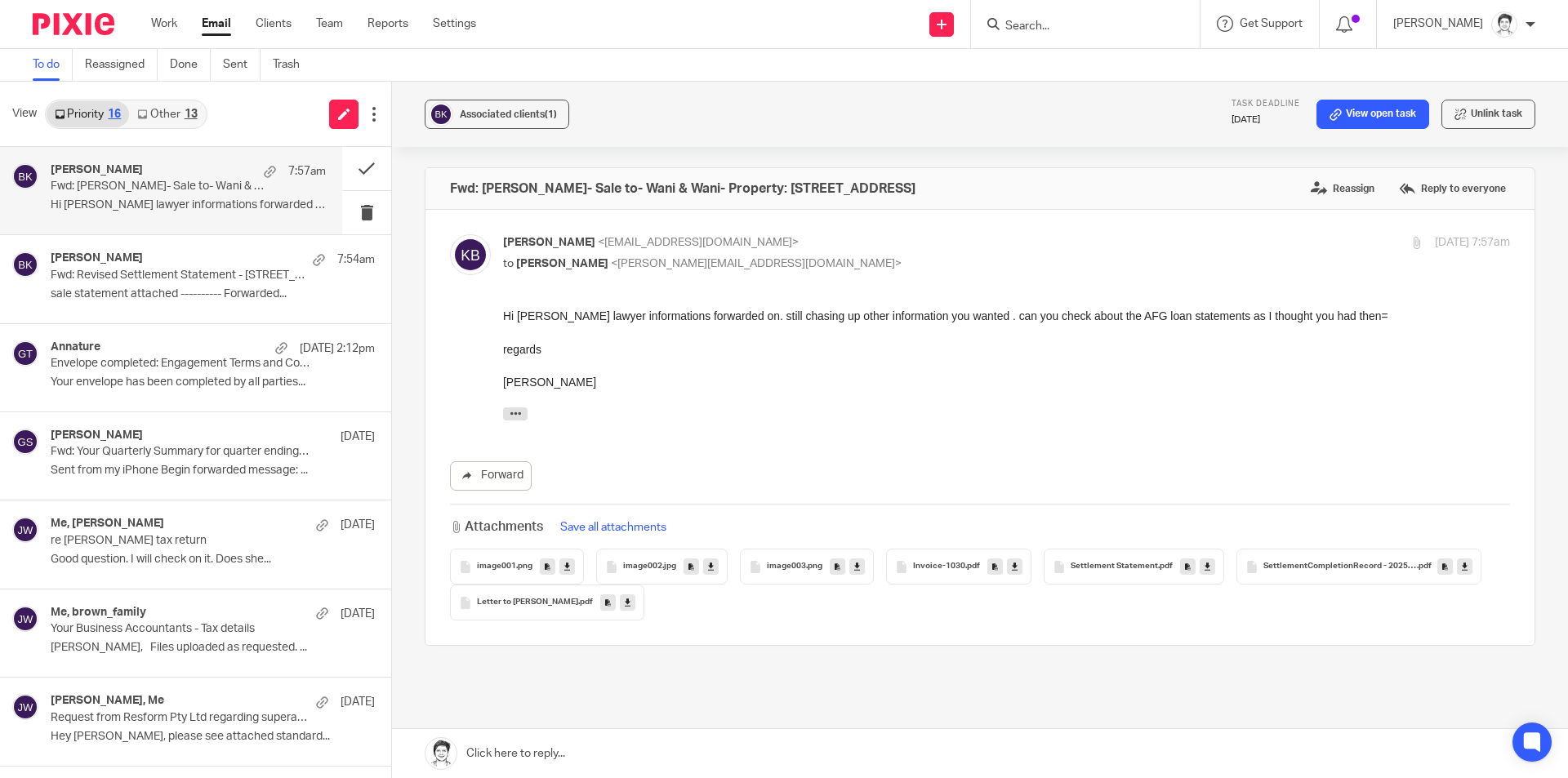
click at [128, 208] on p "Hi Julie lawyer informations forwarded on...." at bounding box center [189, 205] width 276 height 14
click at [148, 279] on p "Fwd: Revised Settlement Statement - 24/10 Yugumbir Street, Richlands" at bounding box center [161, 275] width 221 height 14
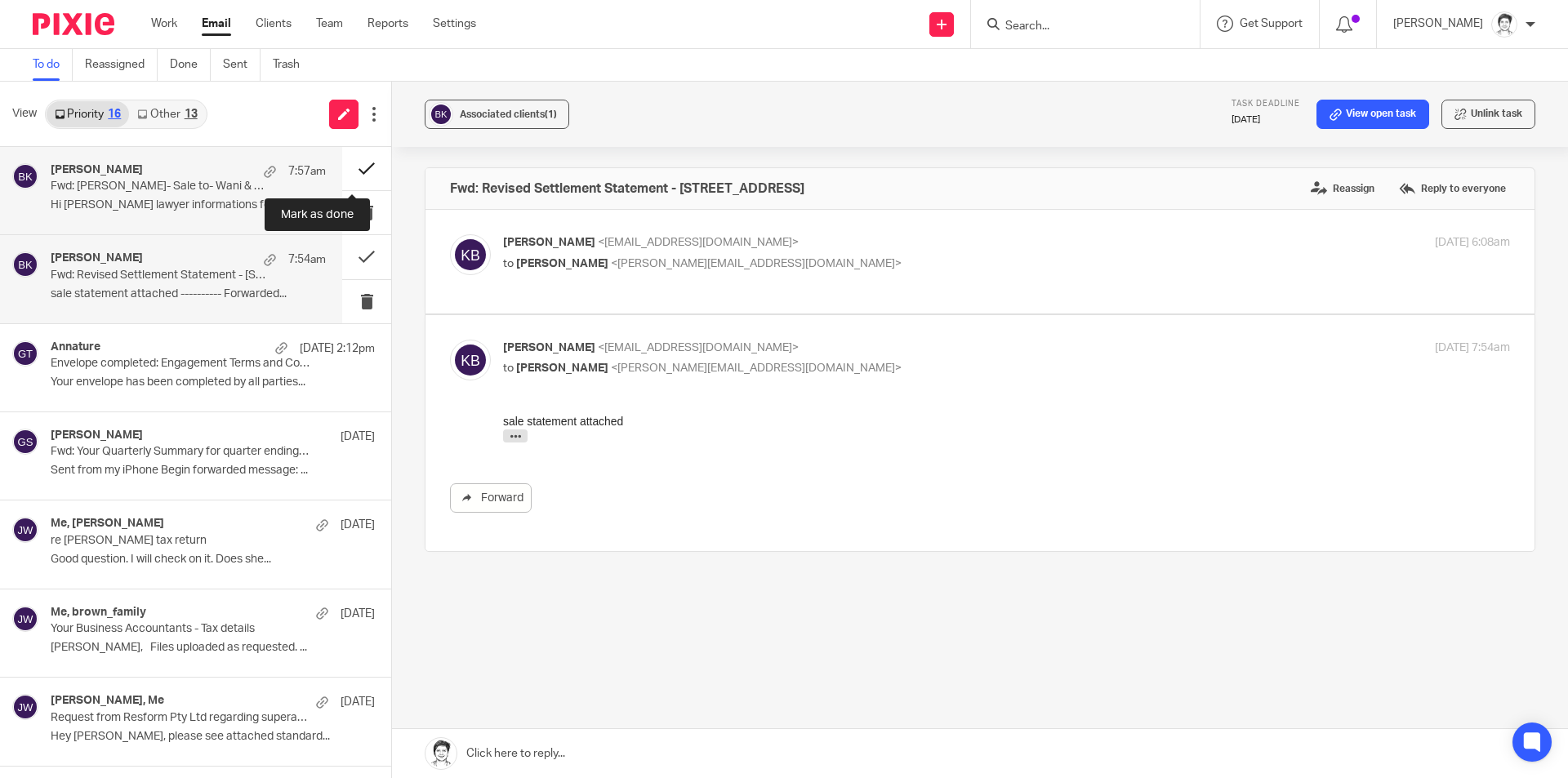
click at [351, 170] on button at bounding box center [367, 168] width 49 height 43
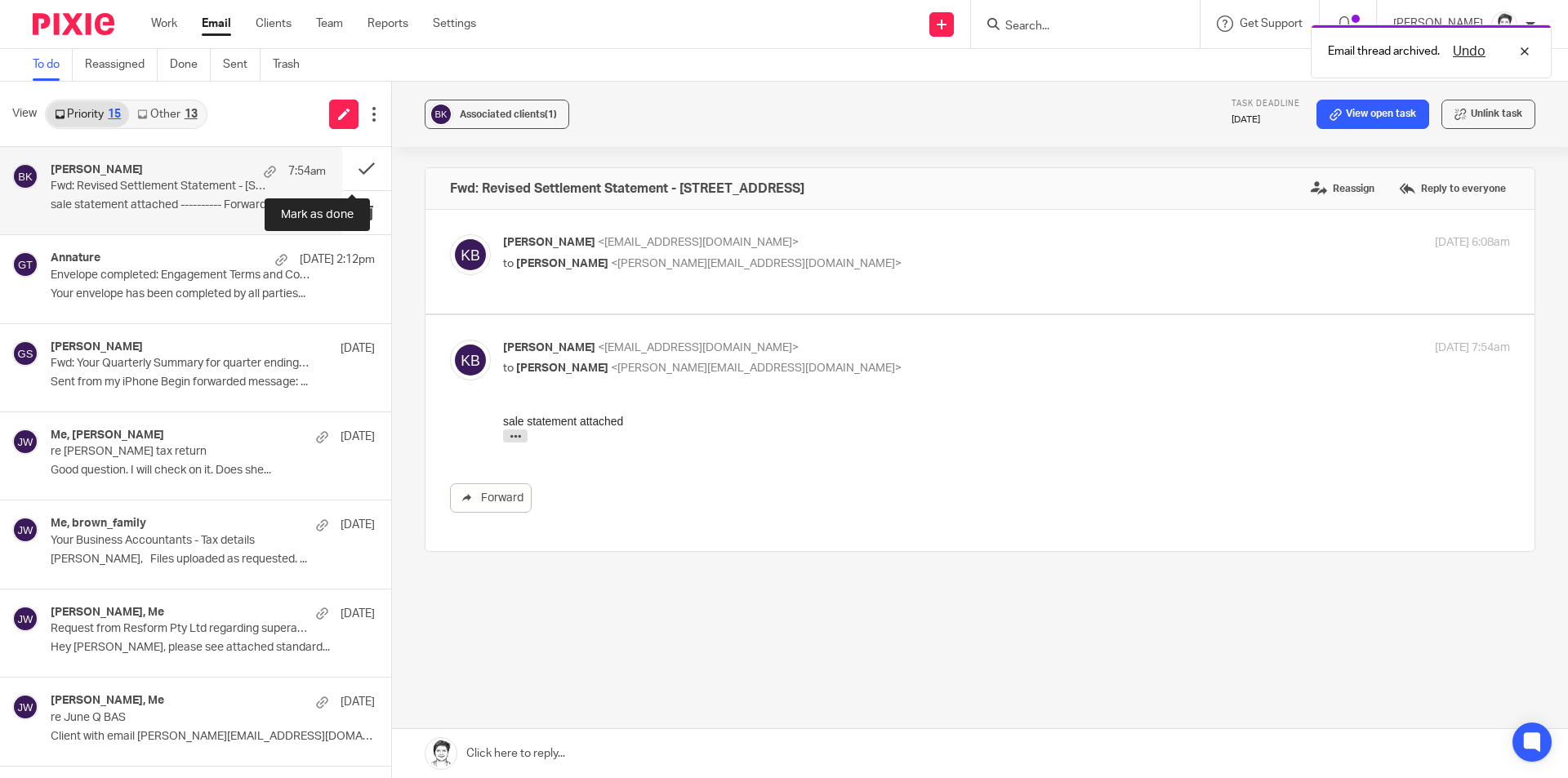
click at [351, 170] on button at bounding box center [367, 168] width 49 height 43
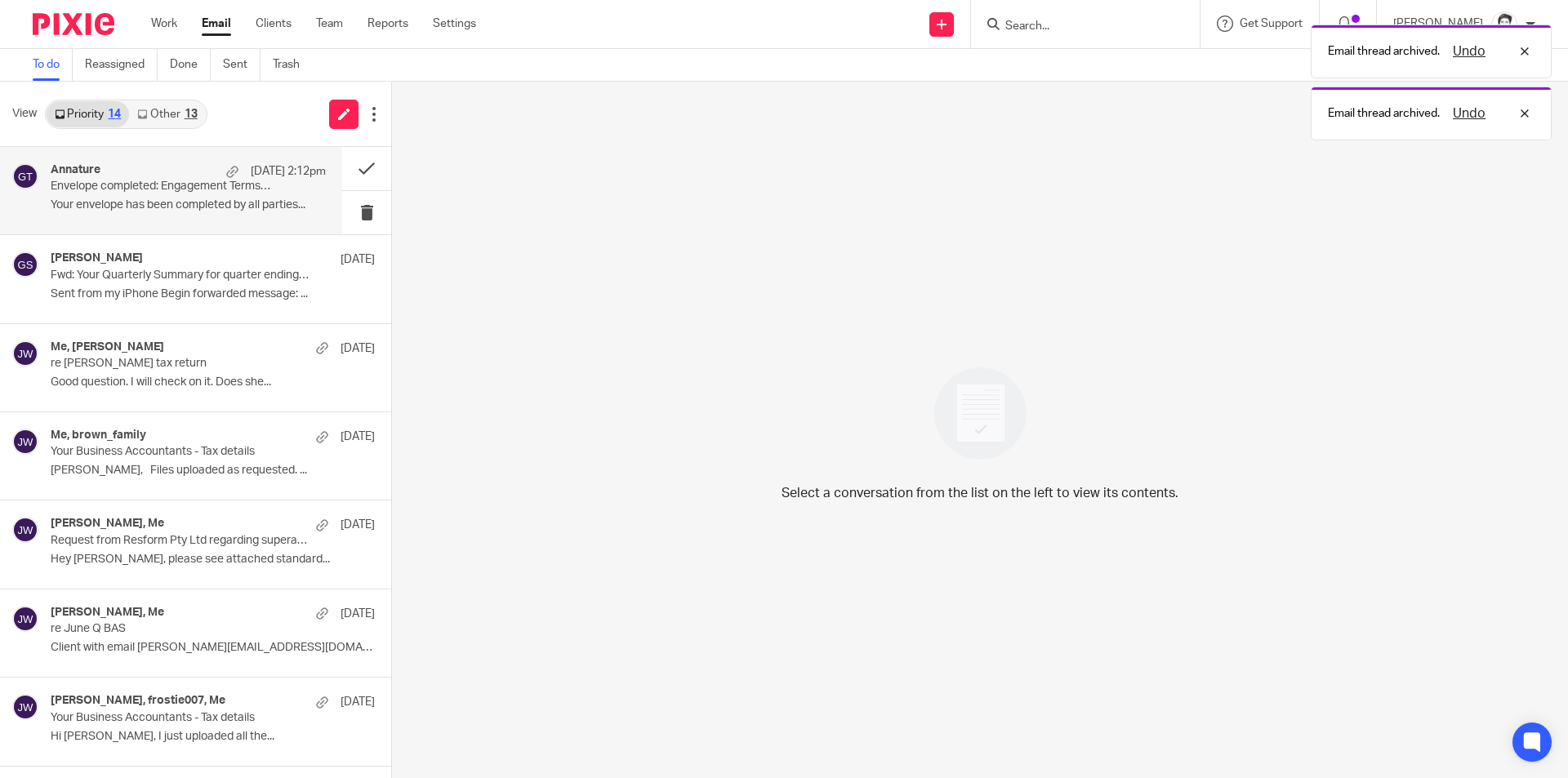
click at [146, 196] on div "Annature 18 Aug 2:12pm Envelope completed: Engagement Terms and Conditions - To…" at bounding box center [189, 190] width 276 height 55
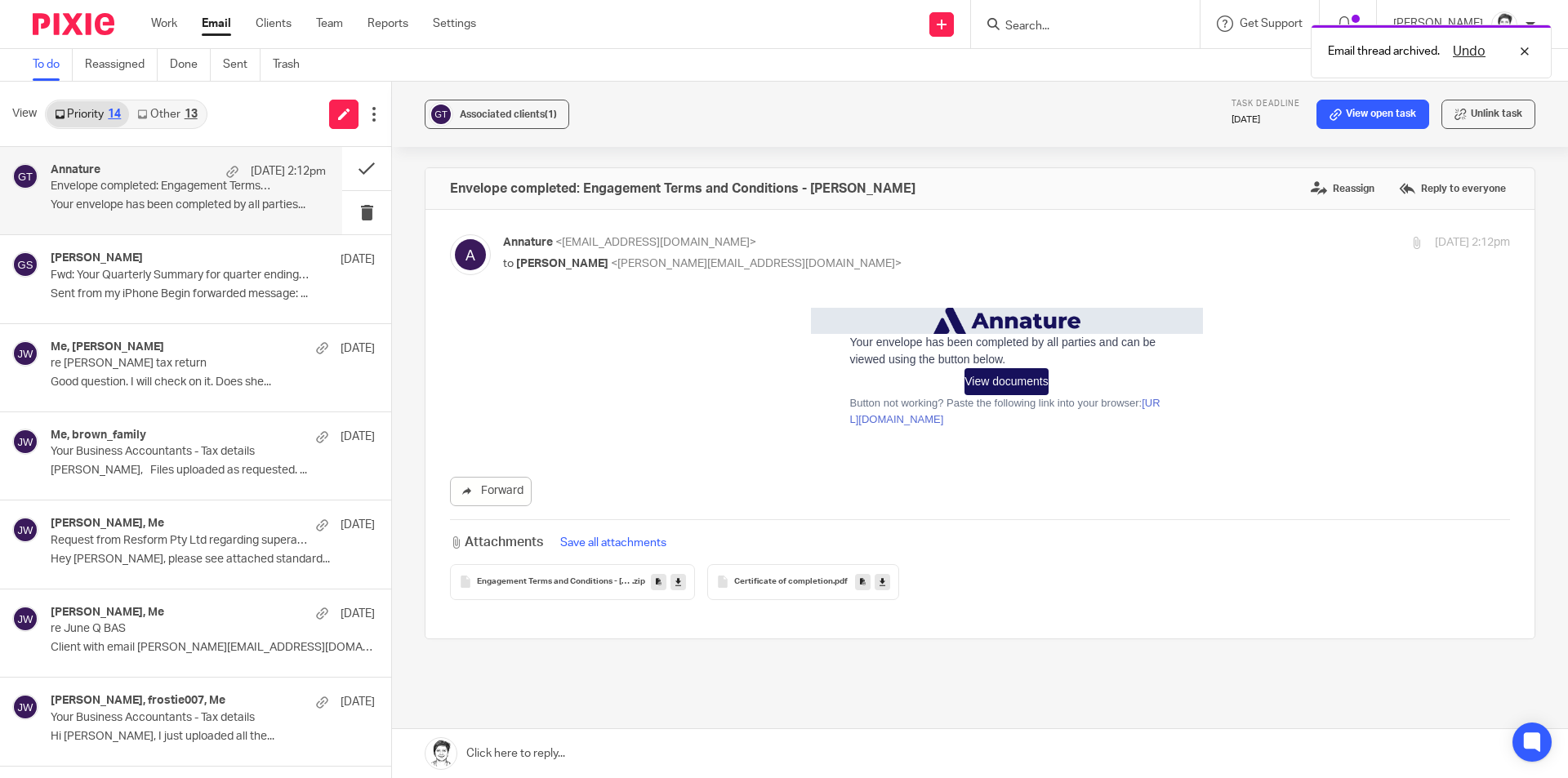
click at [166, 116] on link "Other 13" at bounding box center [166, 114] width 76 height 26
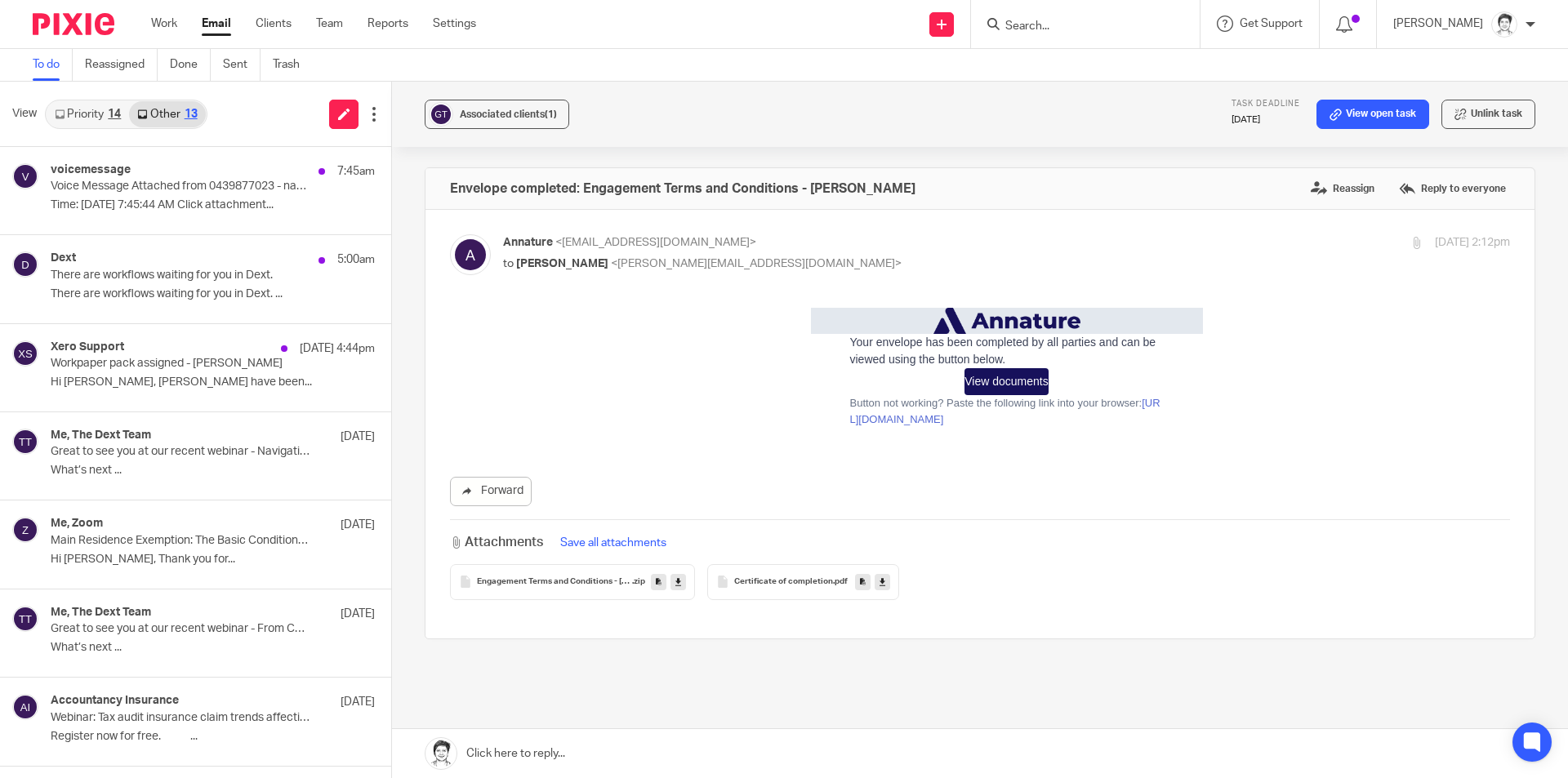
click at [1068, 22] on input "Search" at bounding box center [1077, 27] width 147 height 15
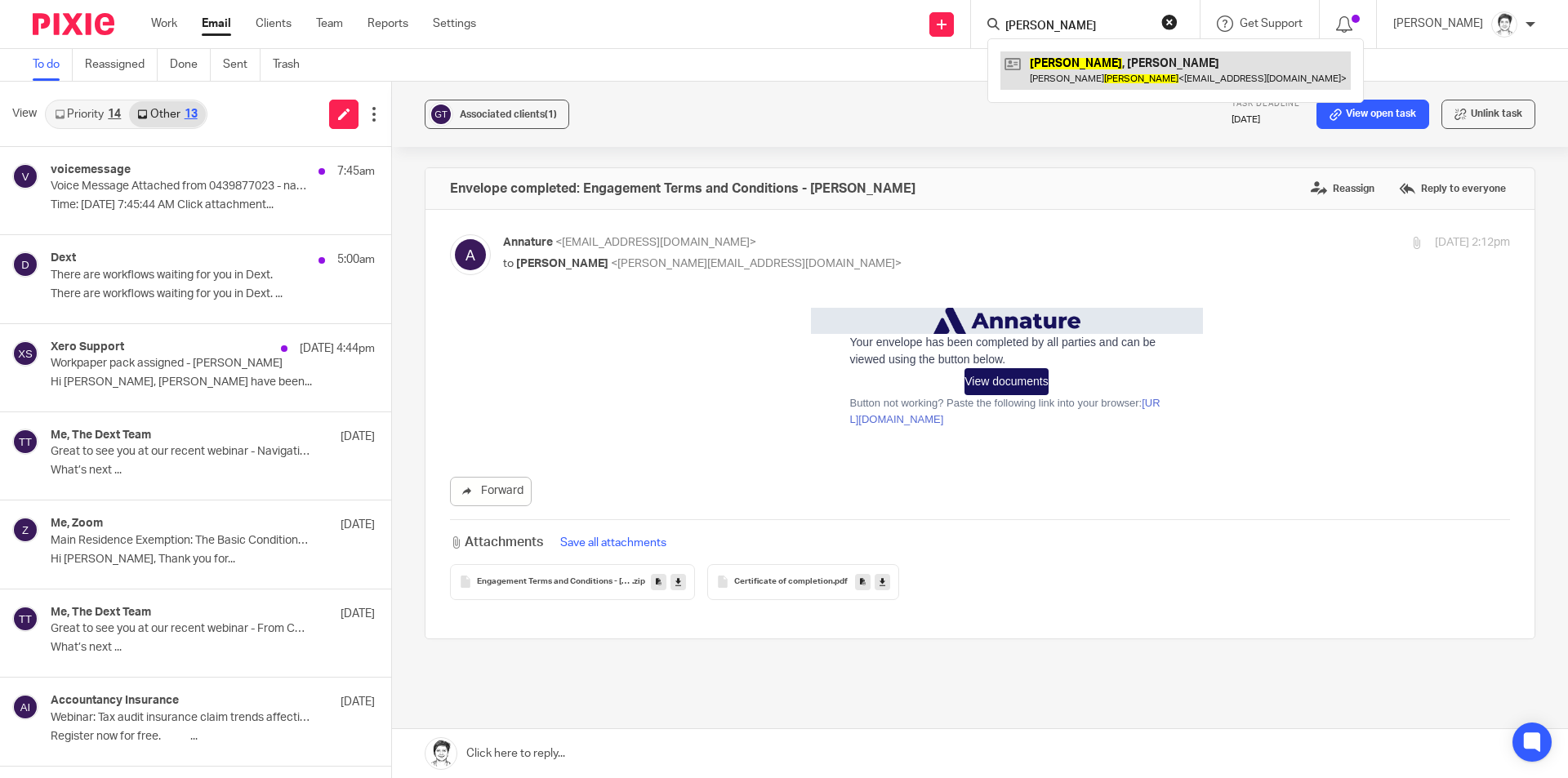
type input "bailey"
click at [1026, 206] on div "Envelope completed: Engagement Terms and Conditions - Todd Gregory Reassign Rep…" at bounding box center [980, 189] width 1109 height 41
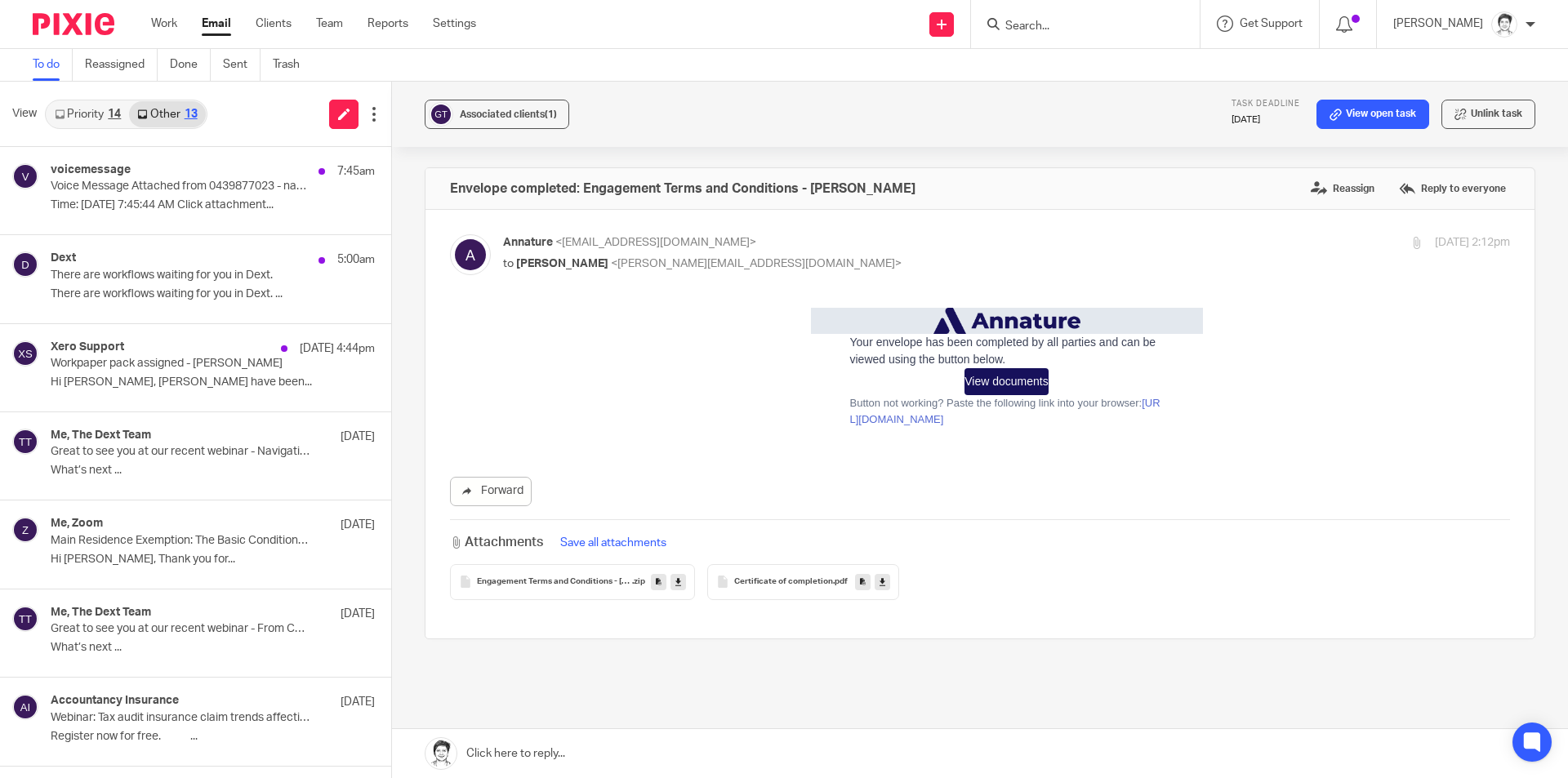
click at [1178, 29] on form at bounding box center [1091, 24] width 174 height 20
click at [1032, 20] on form at bounding box center [1091, 24] width 174 height 20
click at [1049, 34] on form at bounding box center [1091, 24] width 174 height 20
type input "brown, da"
click at [1085, 80] on link at bounding box center [1130, 71] width 259 height 38
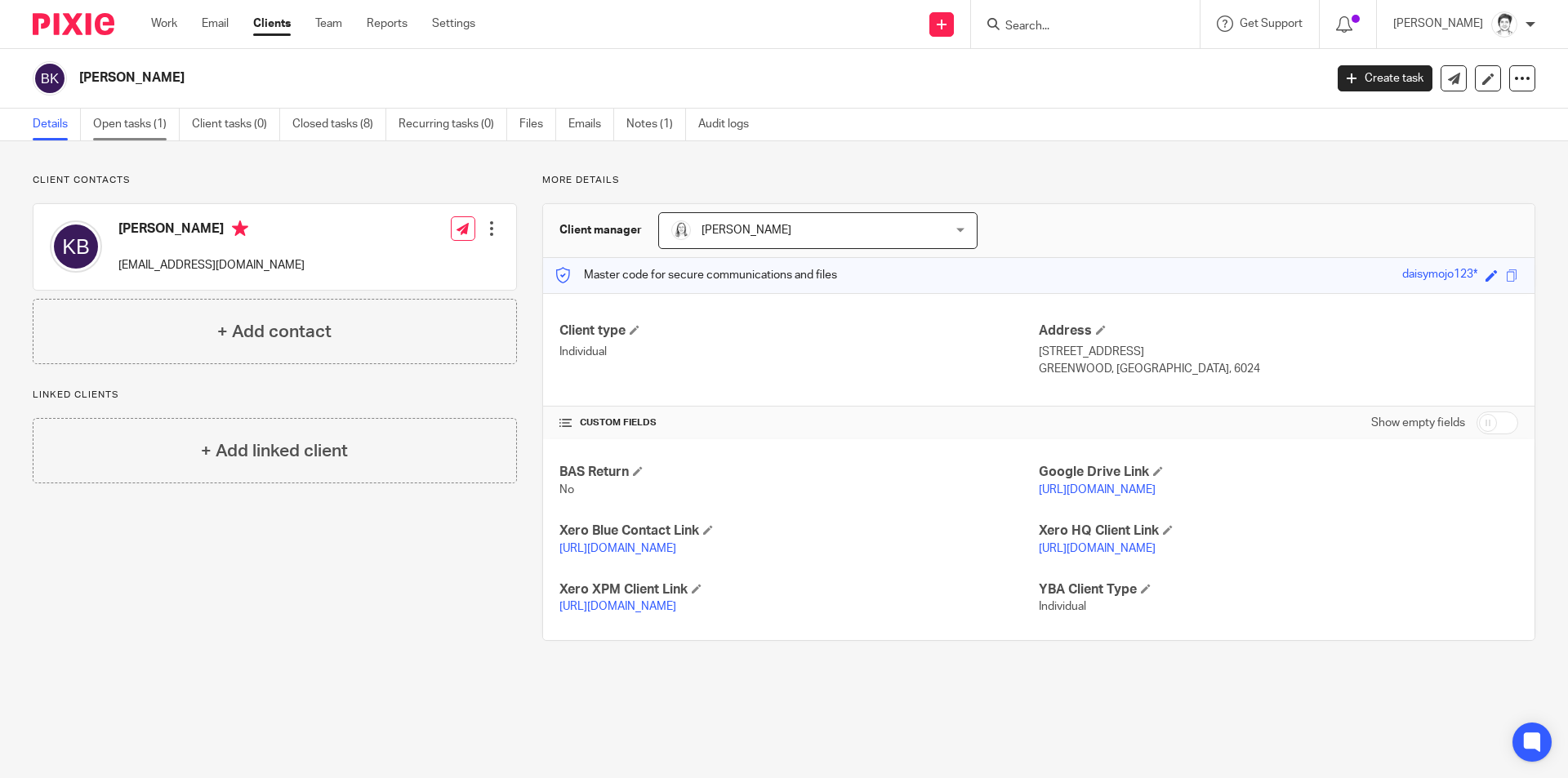
click at [121, 129] on link "Open tasks (1)" at bounding box center [137, 124] width 87 height 32
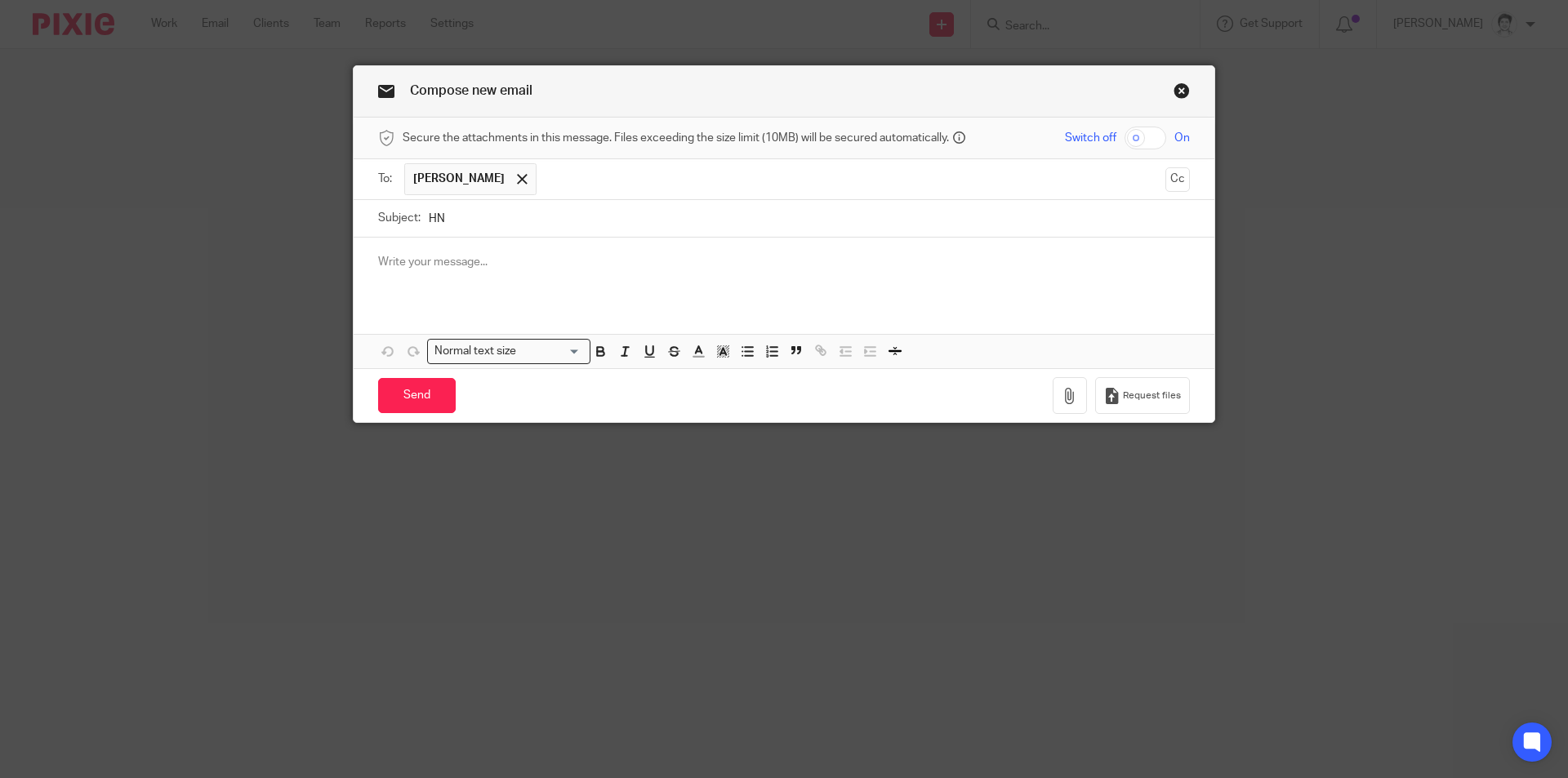
type input "H"
type input "re AFG statements"
click at [411, 265] on p at bounding box center [784, 262] width 812 height 16
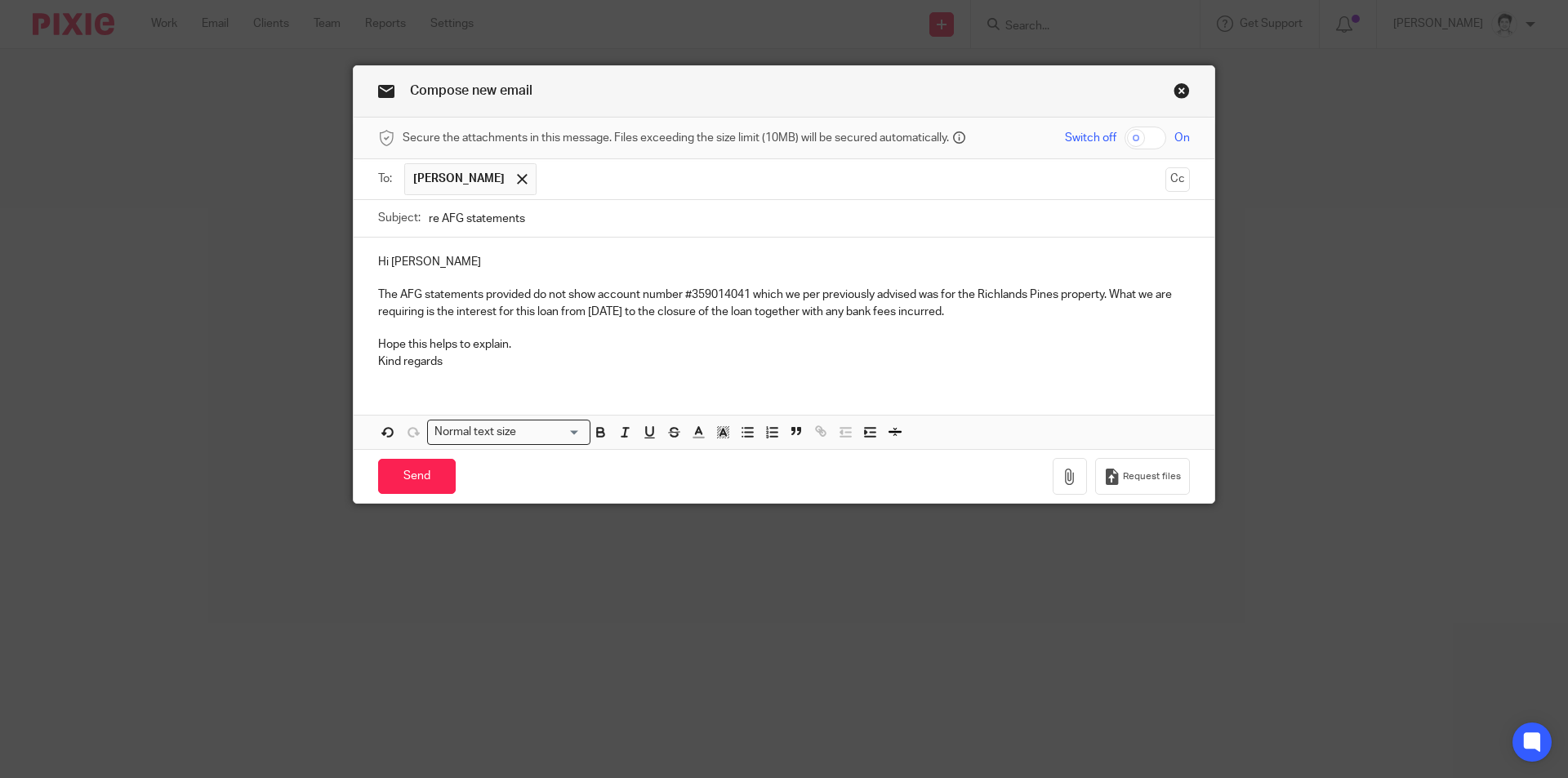
click at [540, 294] on p "The AFG statements provided do not show account number #359014041 which we per …" at bounding box center [784, 303] width 812 height 34
click at [544, 291] on p "The AFG statements provided doe not show account number #359014041 which we per…" at bounding box center [784, 303] width 812 height 34
click at [414, 469] on input "Send" at bounding box center [417, 476] width 78 height 35
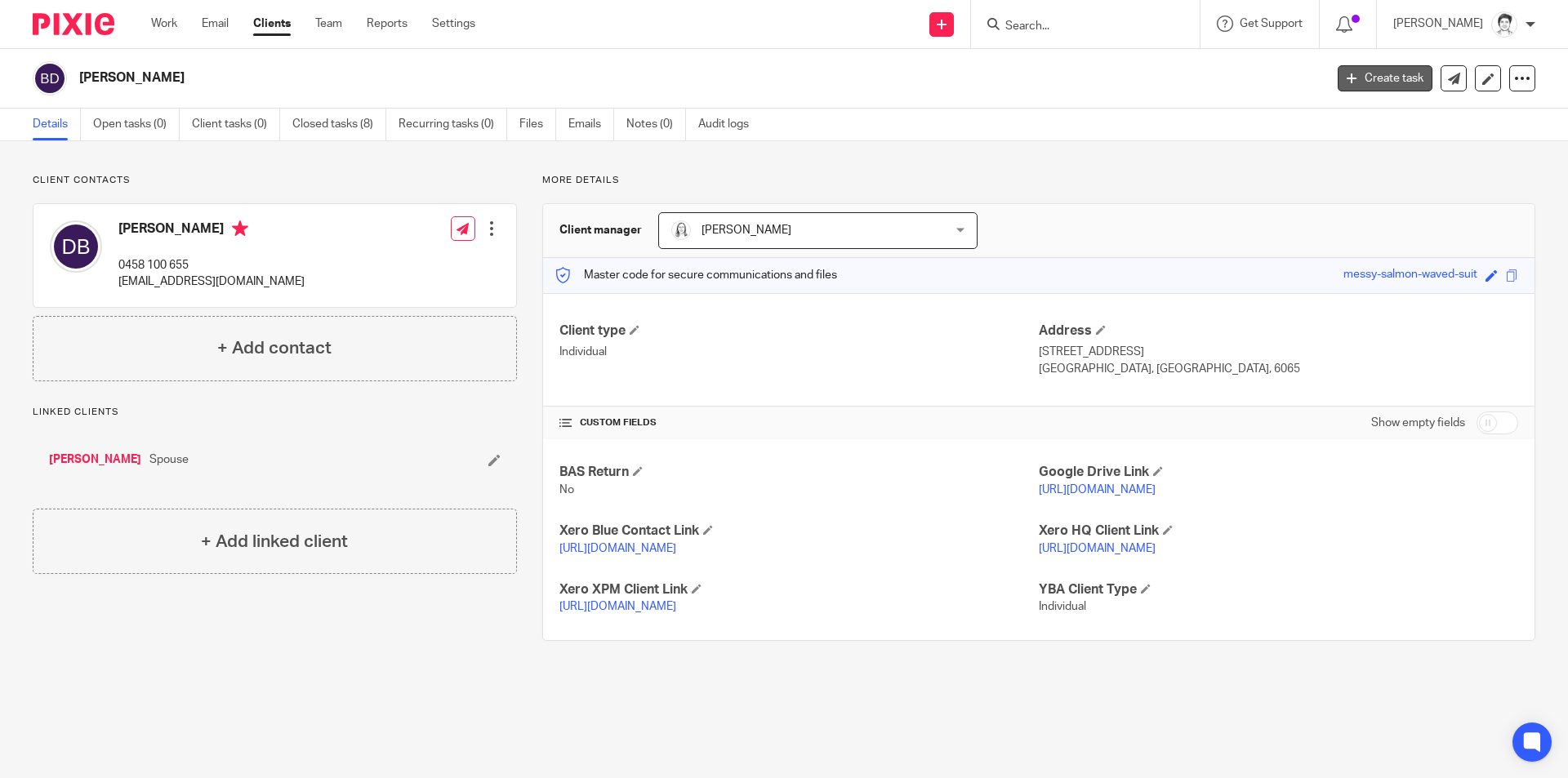
click at [1361, 84] on link "Create task" at bounding box center [1384, 79] width 94 height 26
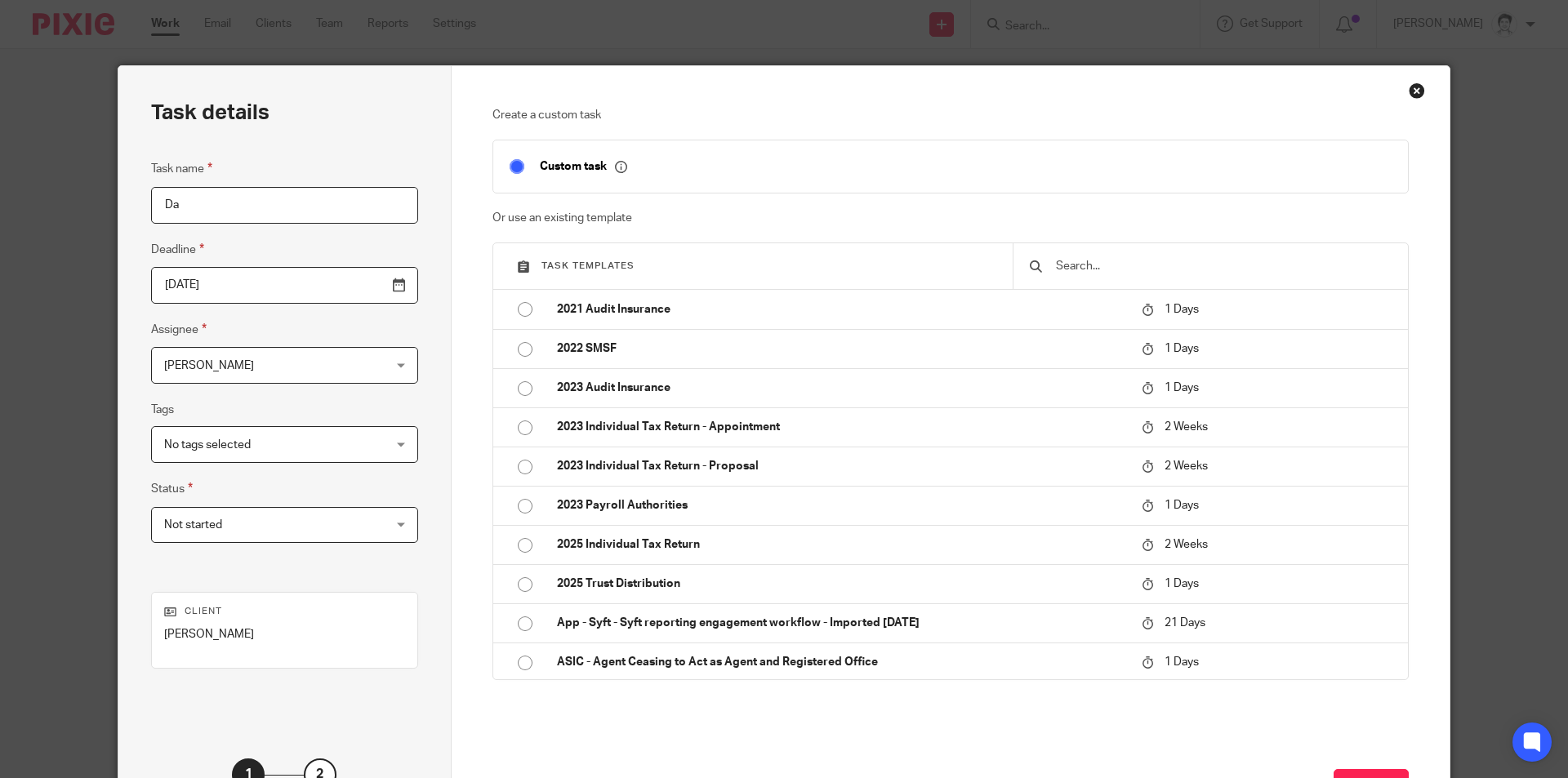
type input "D"
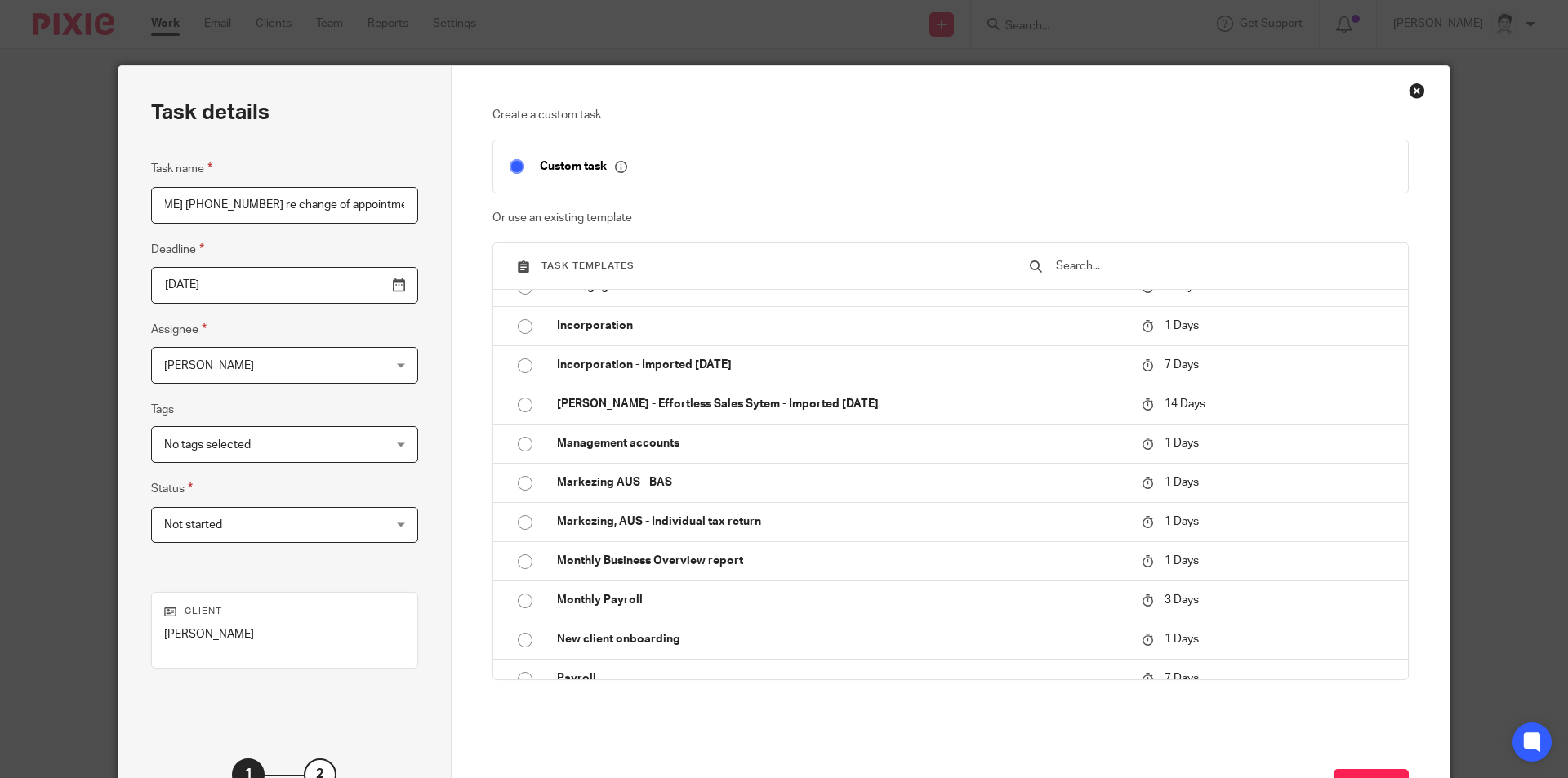
scroll to position [980, 0]
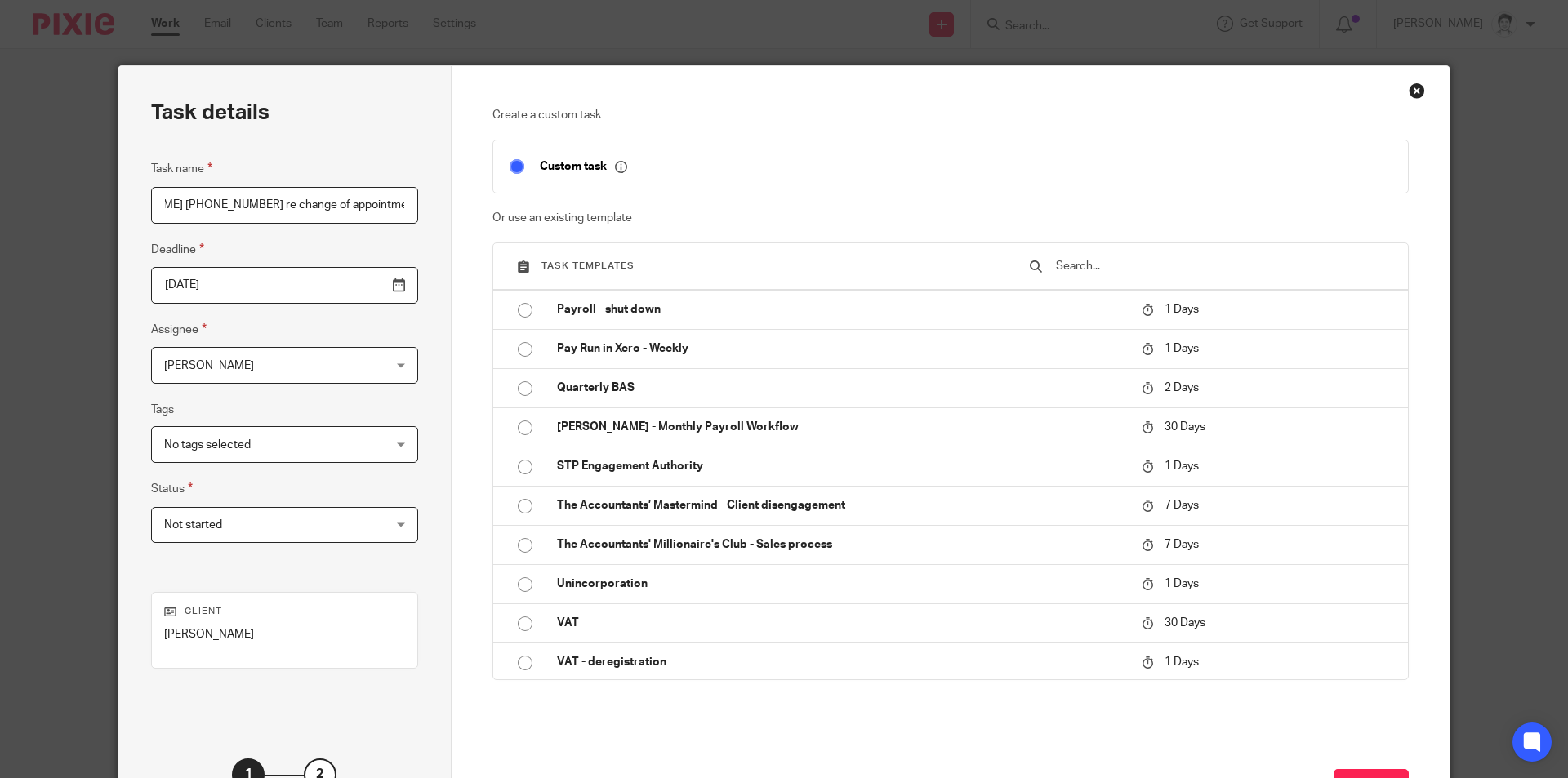
type input "Phone [PERSON_NAME] [PHONE_NUMBER] re change of appointment"
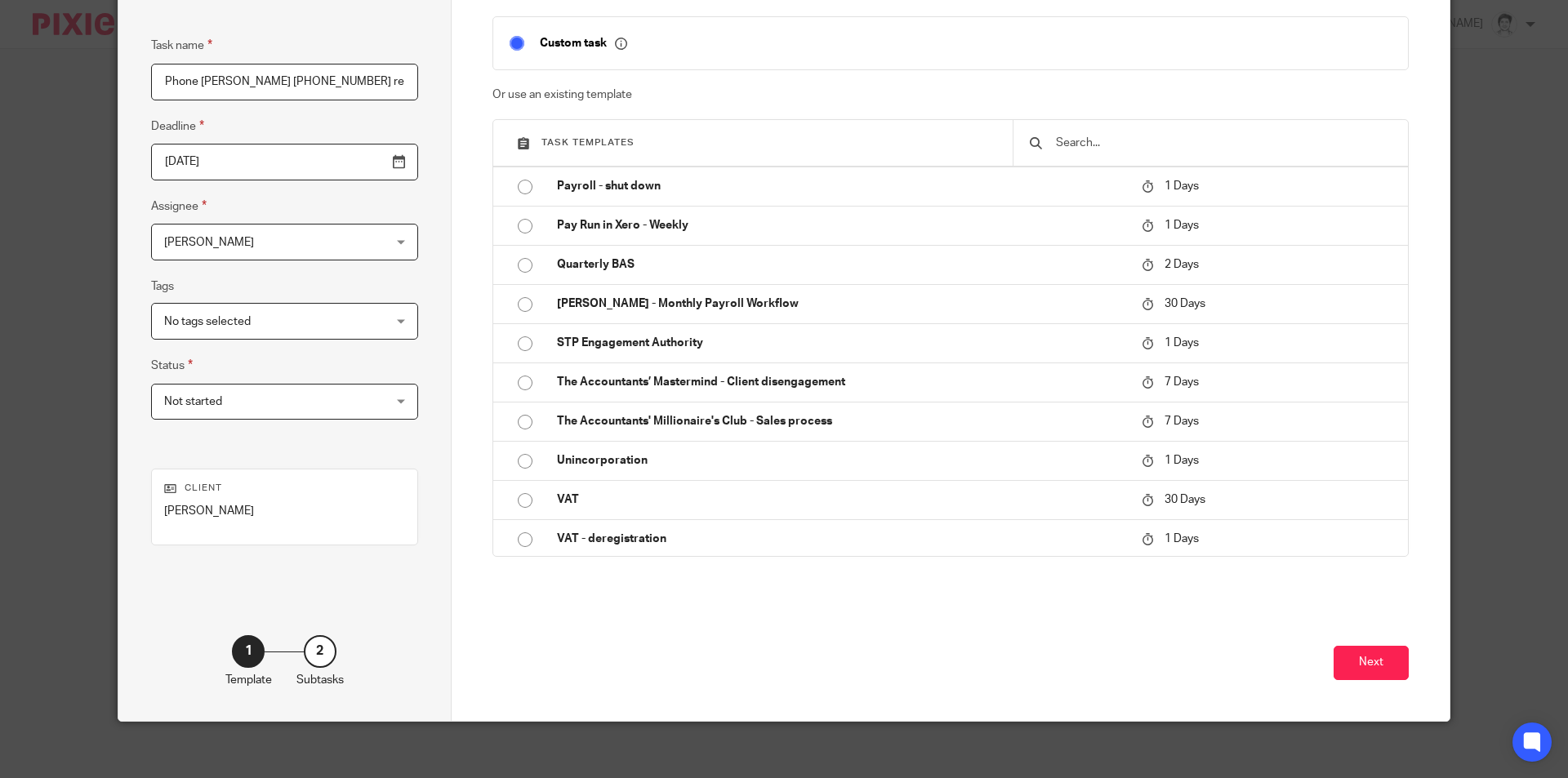
scroll to position [132, 0]
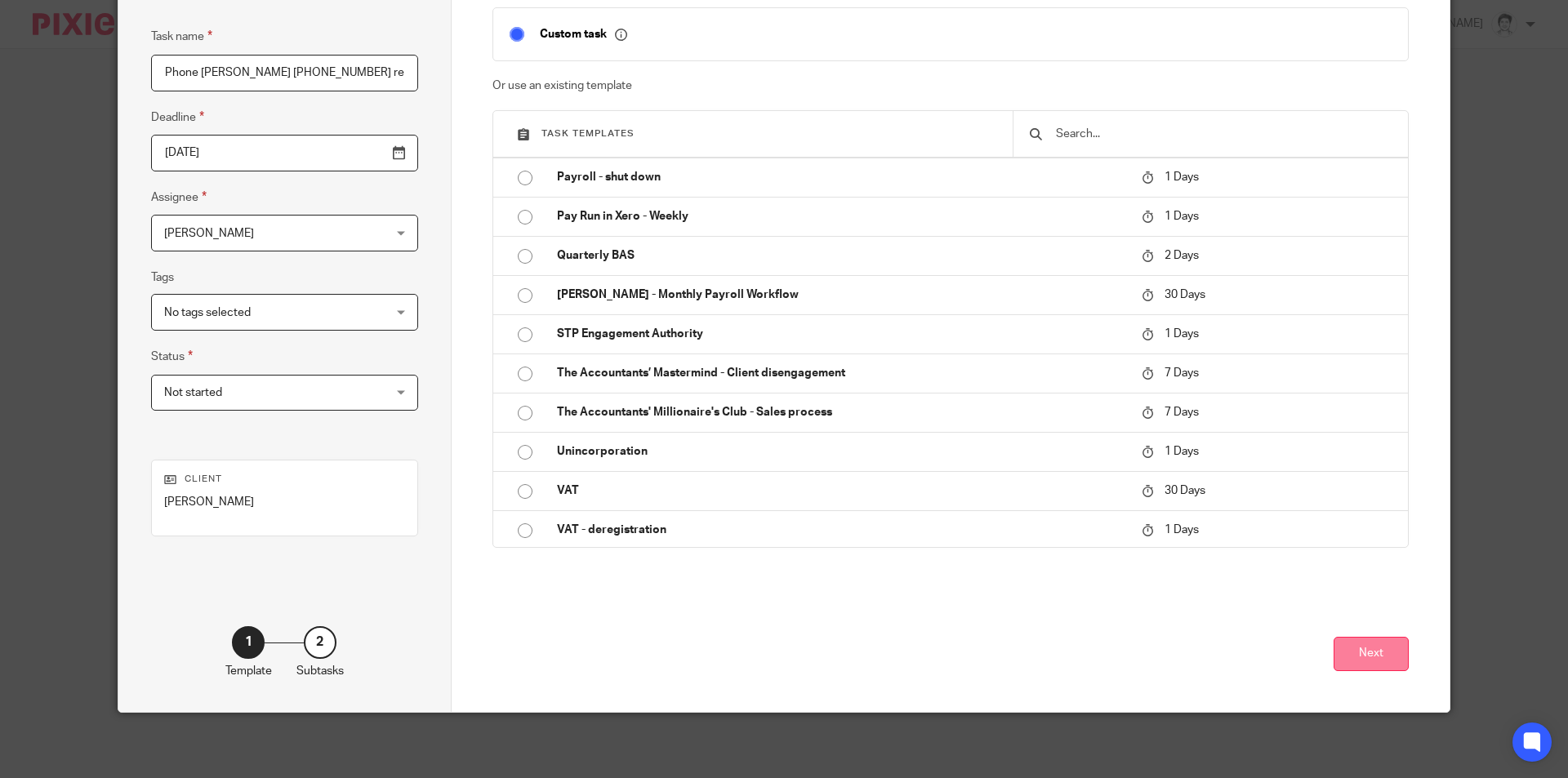
click at [1367, 648] on button "Next" at bounding box center [1371, 654] width 75 height 35
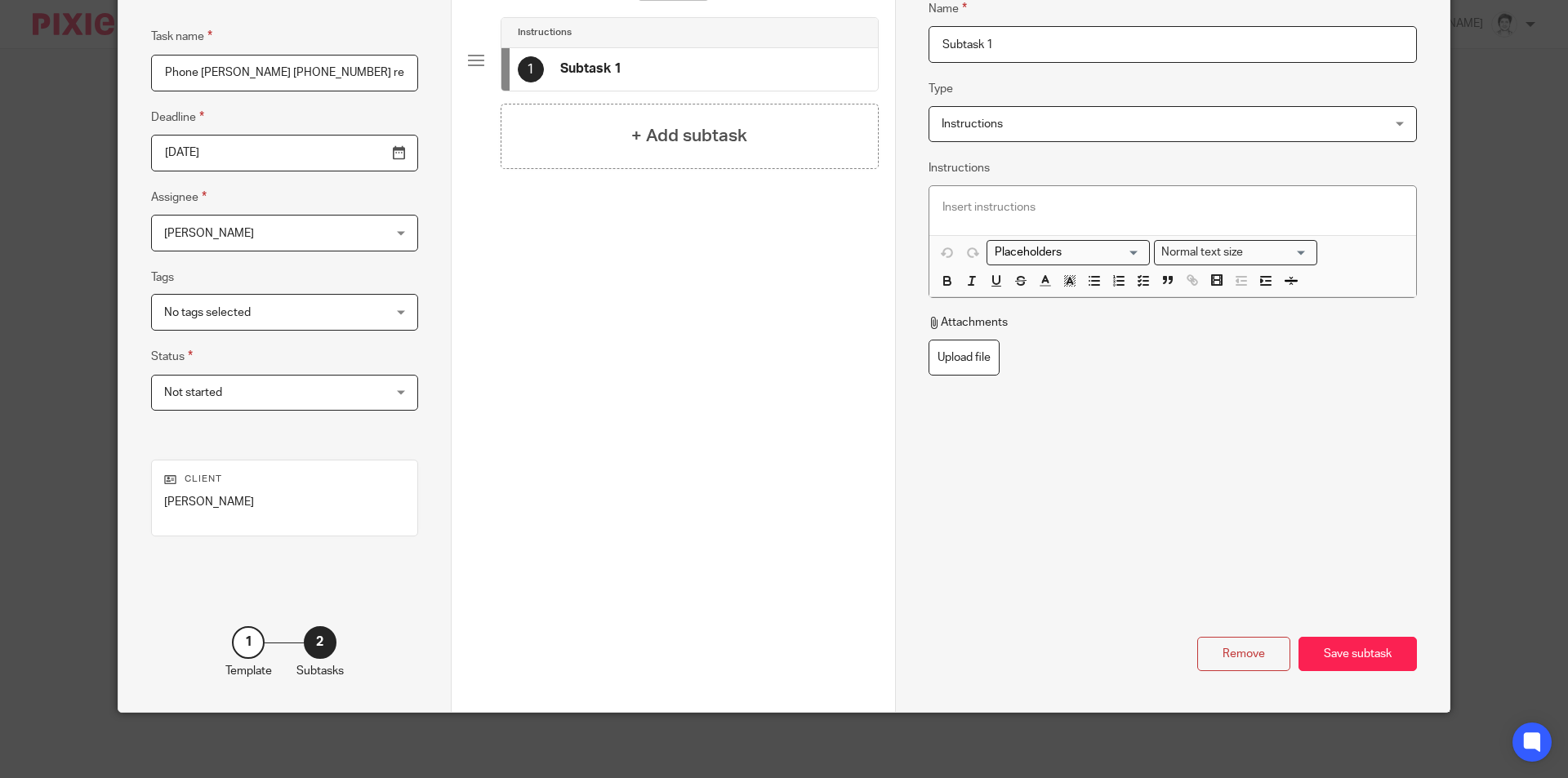
drag, startPoint x: 1024, startPoint y: 42, endPoint x: 650, endPoint y: 37, distance: 374.0
click at [650, 37] on div "Task details Task name Phone [PERSON_NAME] [PHONE_NUMBER] re change of appointm…" at bounding box center [783, 322] width 1331 height 778
type input "Phone [PERSON_NAME]"
click at [1368, 649] on div "Save subtask" at bounding box center [1357, 654] width 118 height 35
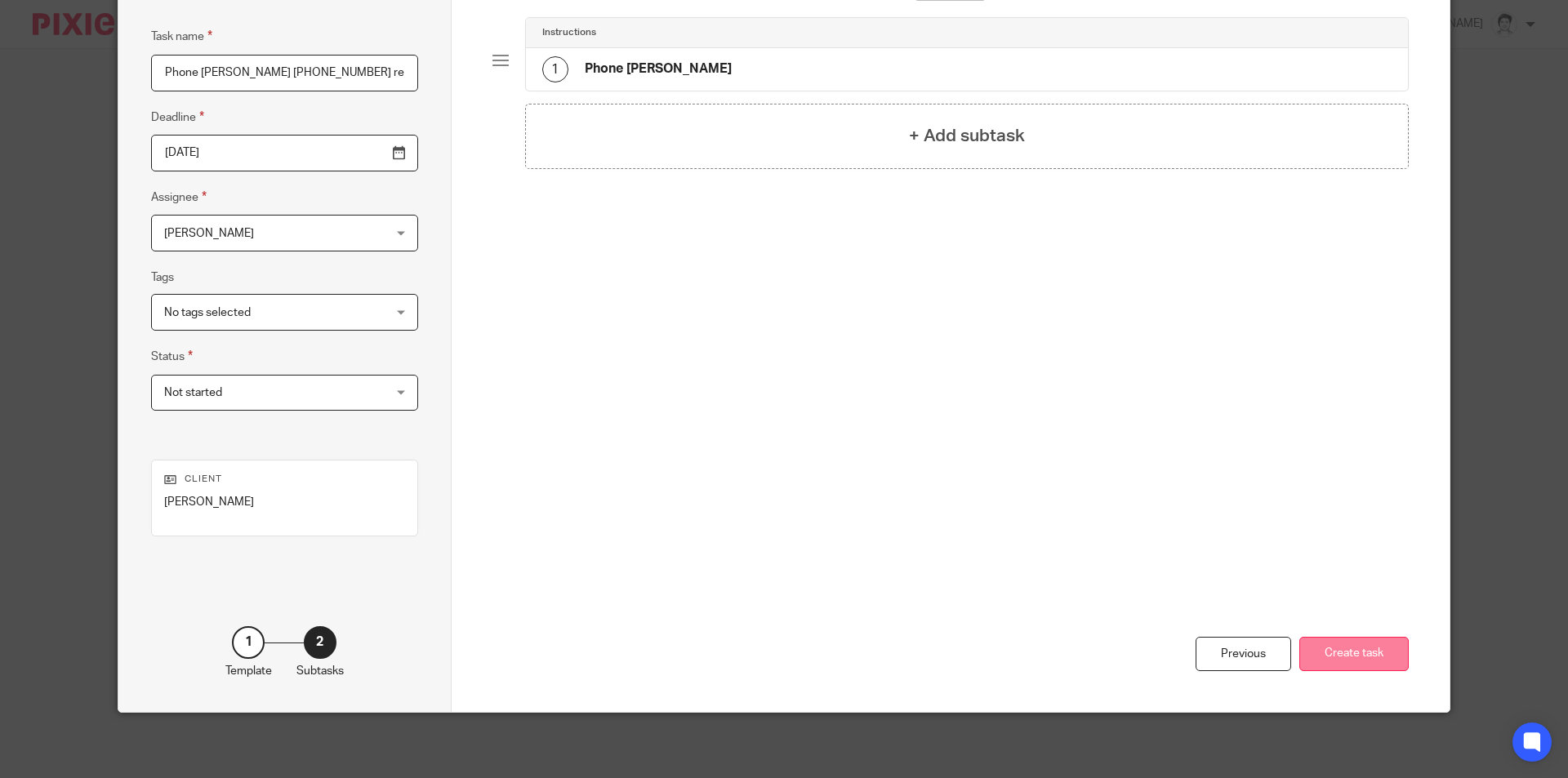
click at [1380, 654] on button "Create task" at bounding box center [1353, 654] width 109 height 35
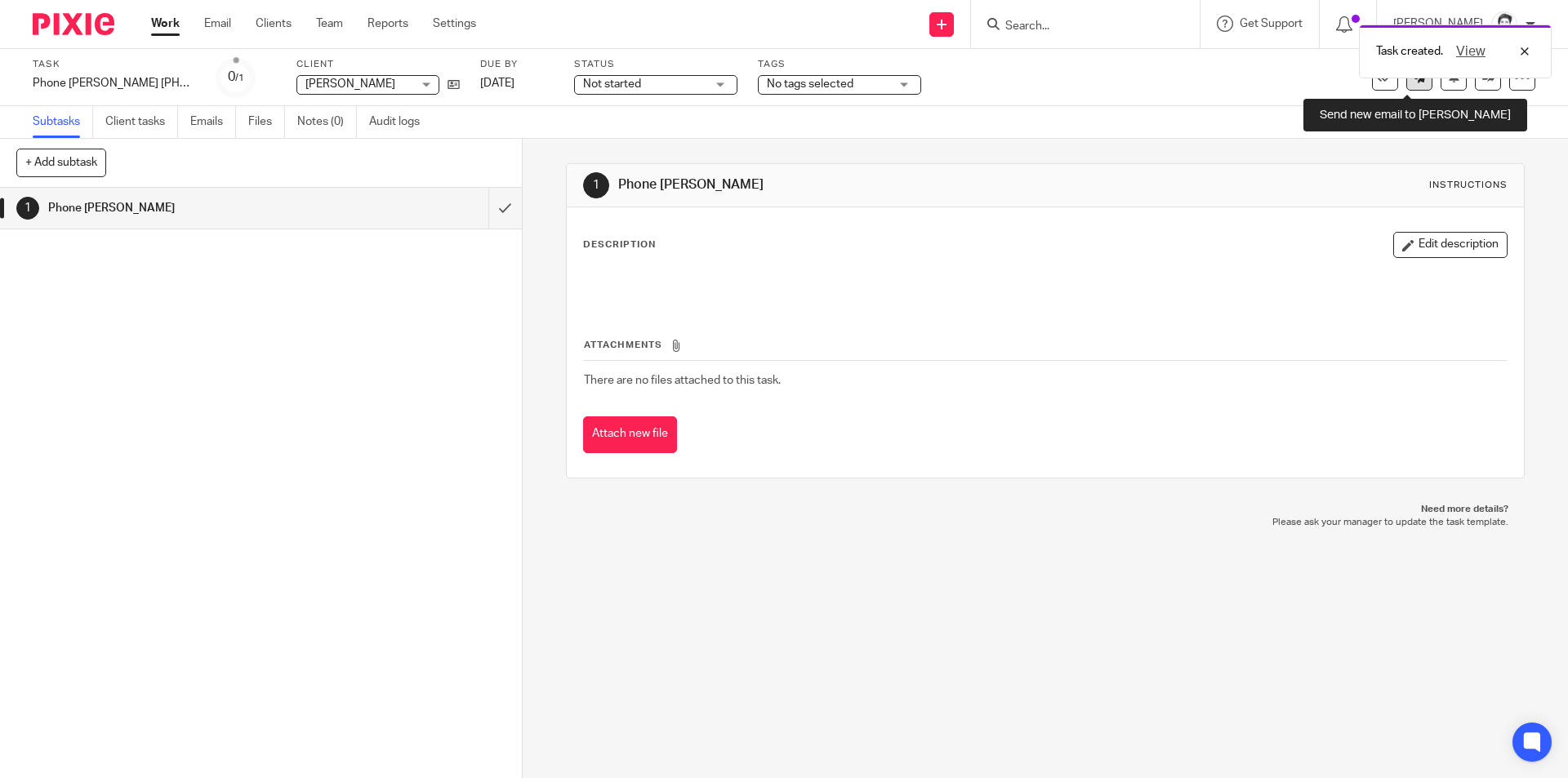
click at [1413, 82] on icon at bounding box center [1419, 77] width 12 height 12
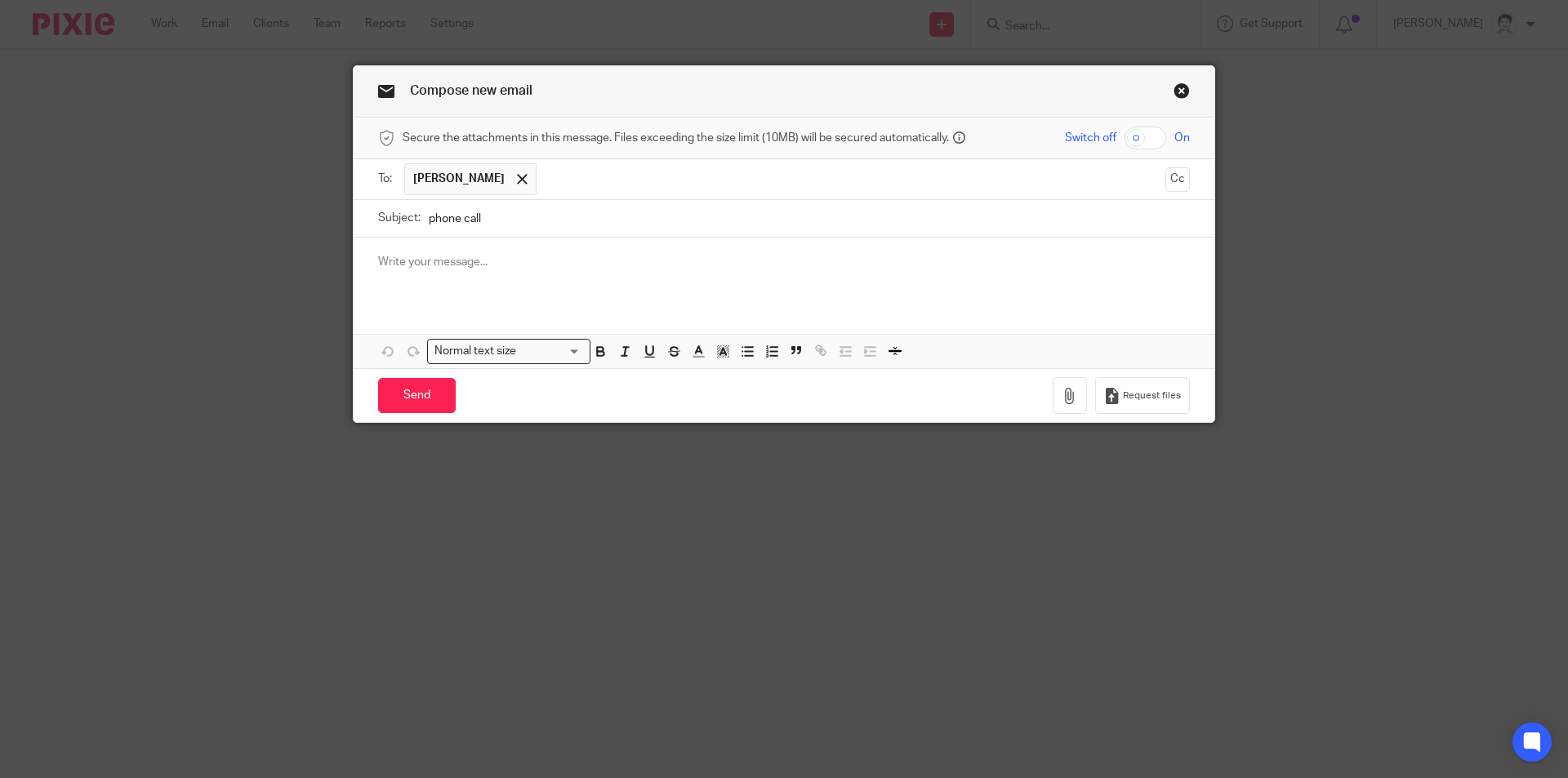
type input "phone call"
click at [467, 270] on p at bounding box center [784, 262] width 812 height 16
click at [513, 180] on div at bounding box center [522, 180] width 19 height 25
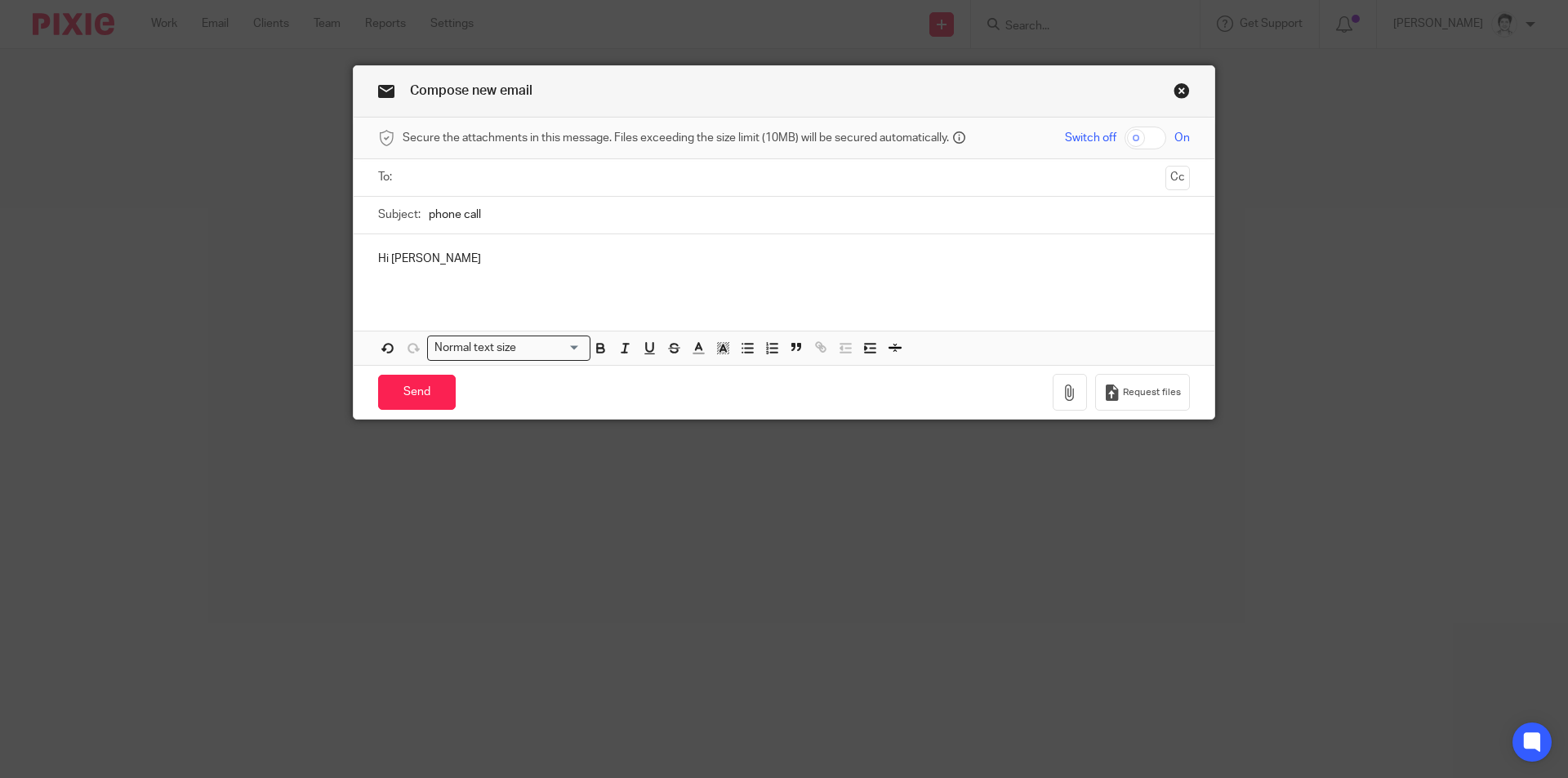
click at [467, 177] on input "text" at bounding box center [783, 177] width 750 height 19
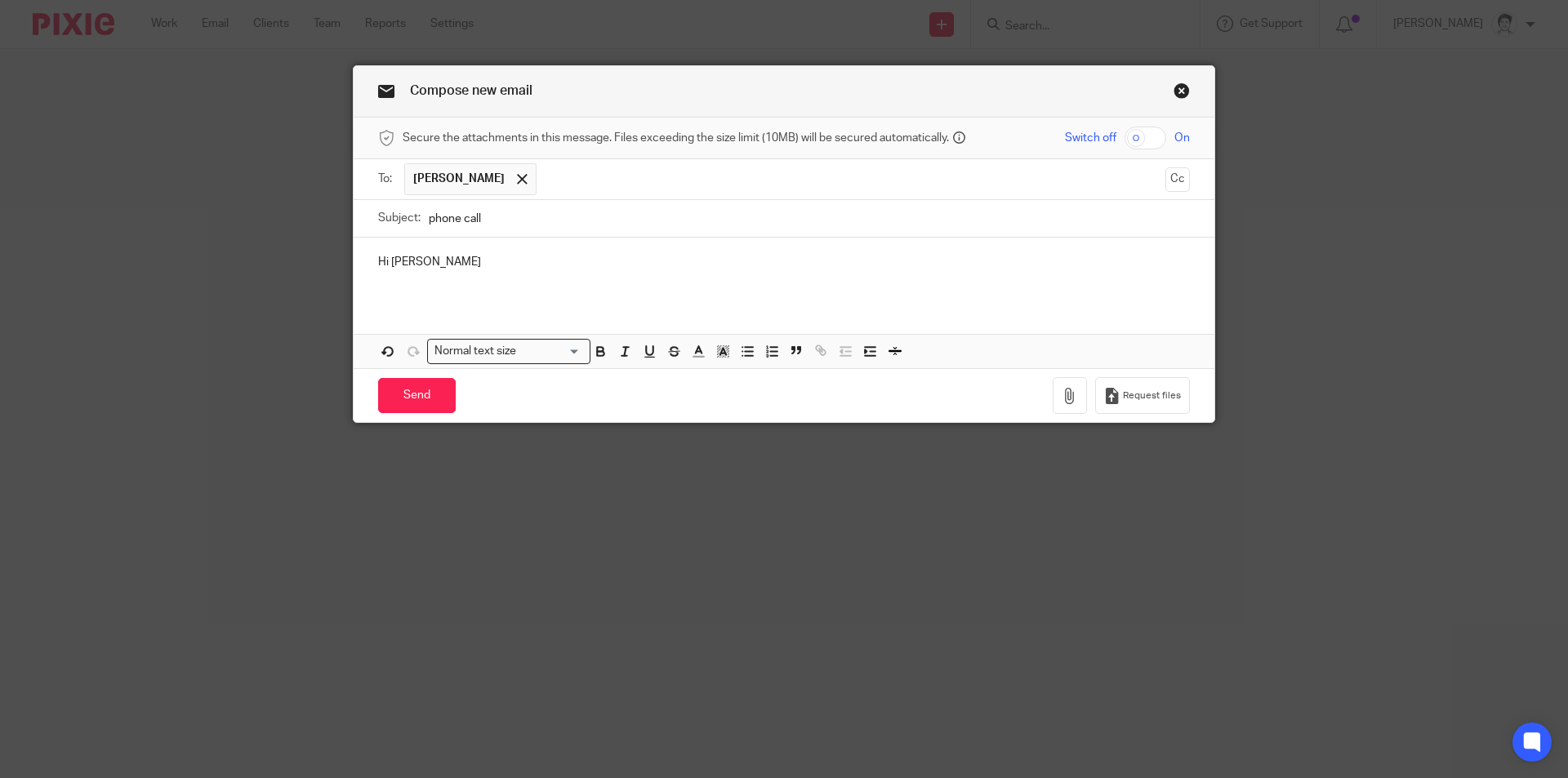
click at [435, 274] on div "Hi Eleanor" at bounding box center [783, 270] width 860 height 64
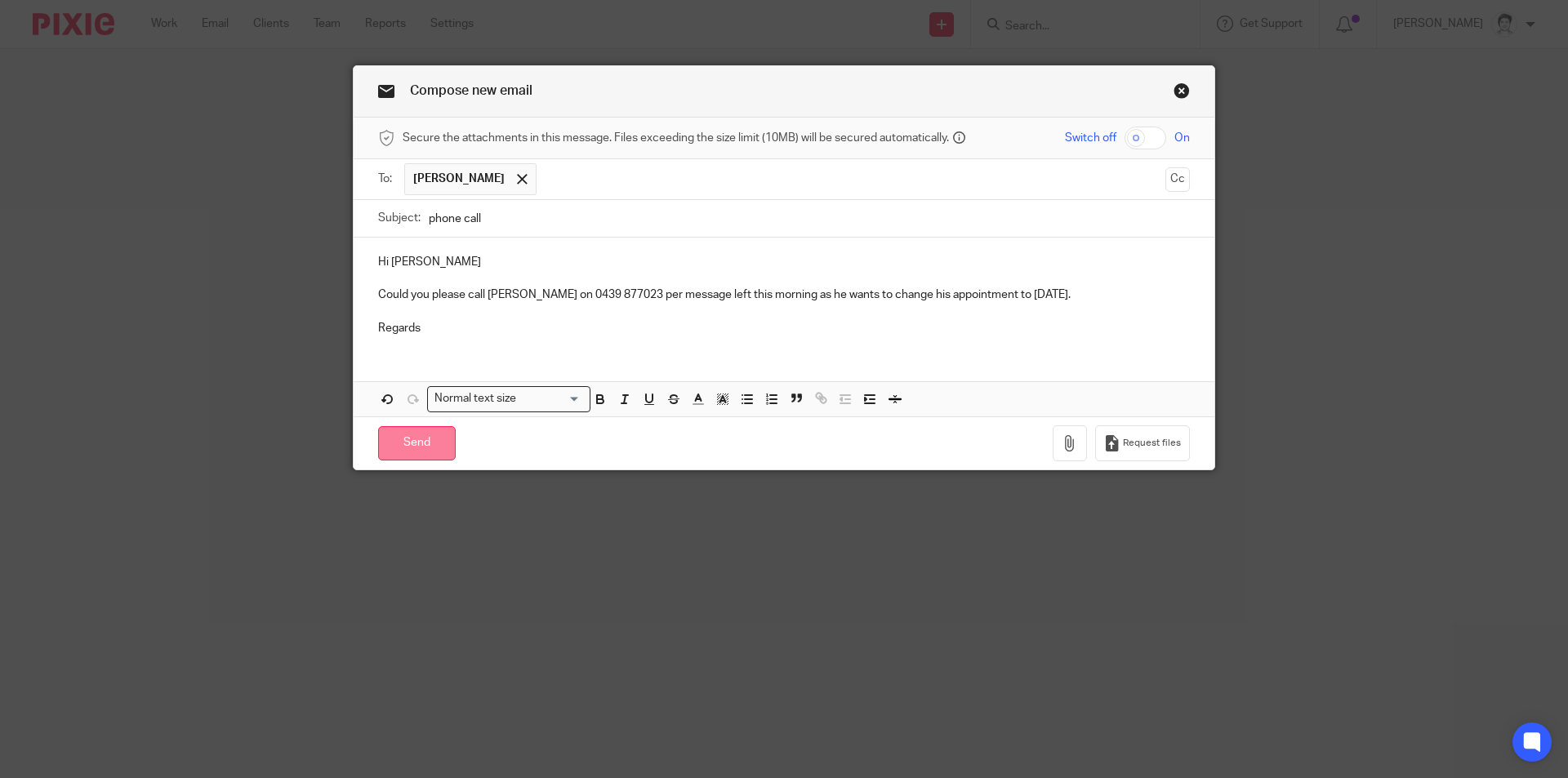
drag, startPoint x: 396, startPoint y: 449, endPoint x: 385, endPoint y: 449, distance: 11.0
click at [393, 449] on input "Send" at bounding box center [417, 444] width 78 height 35
